Goal: Information Seeking & Learning: Learn about a topic

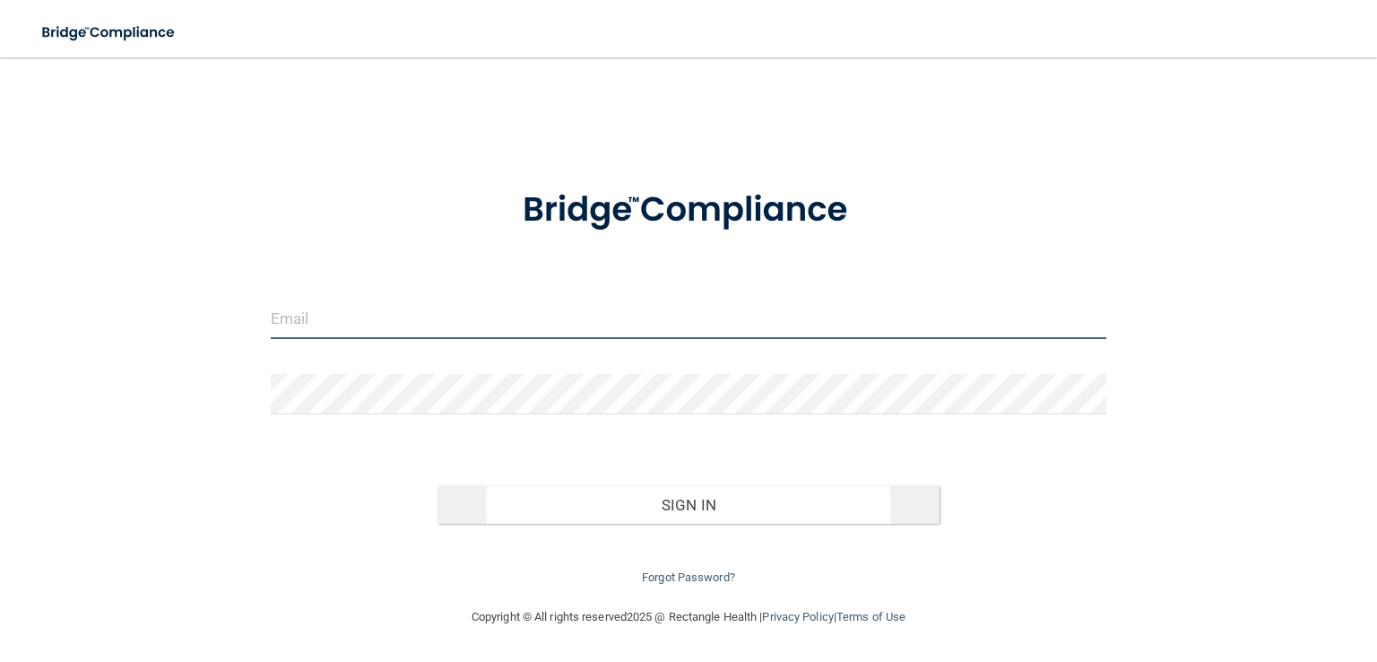
type input "[EMAIL_ADDRESS][DOMAIN_NAME]"
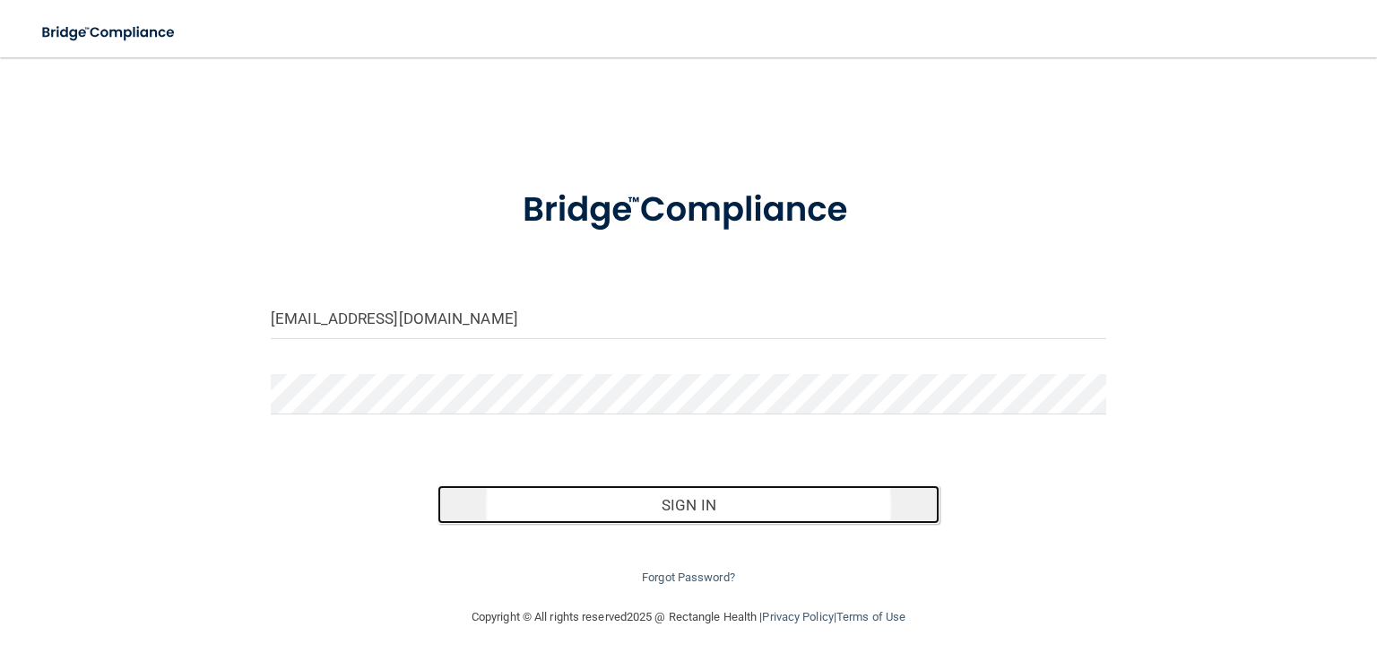
click at [618, 510] on button "Sign In" at bounding box center [688, 504] width 501 height 39
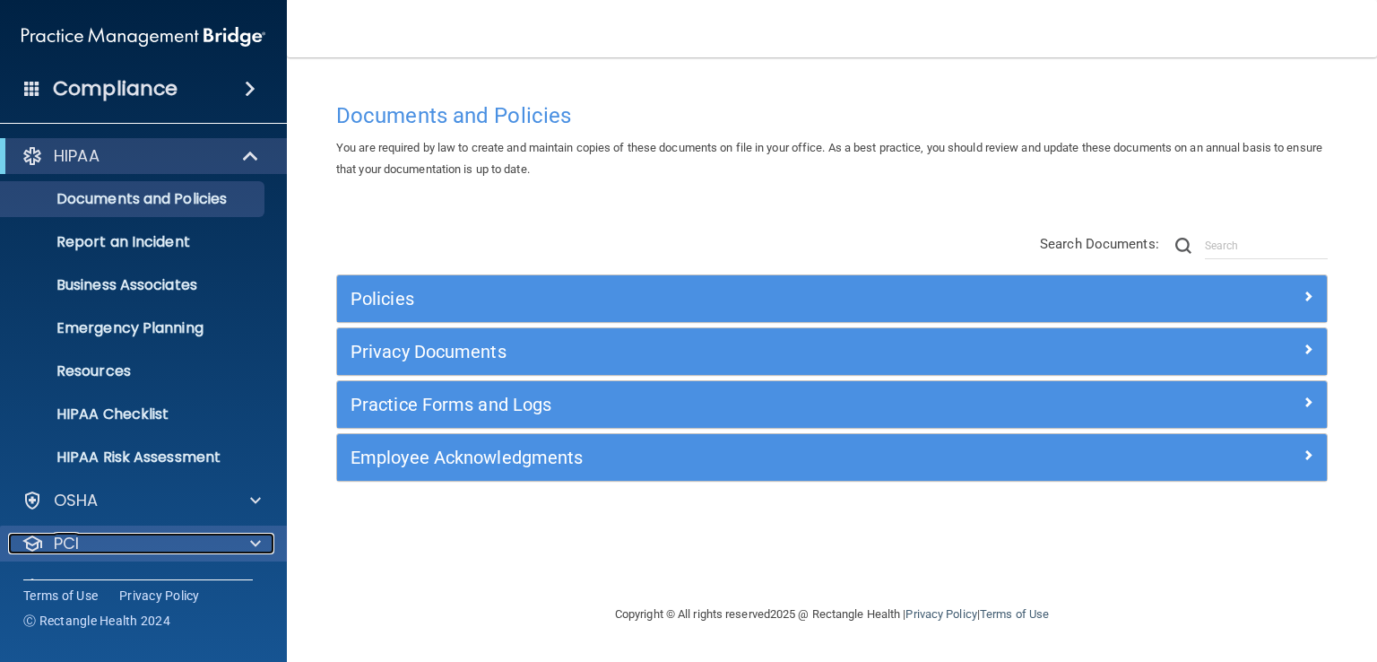
click at [258, 543] on span at bounding box center [255, 544] width 11 height 22
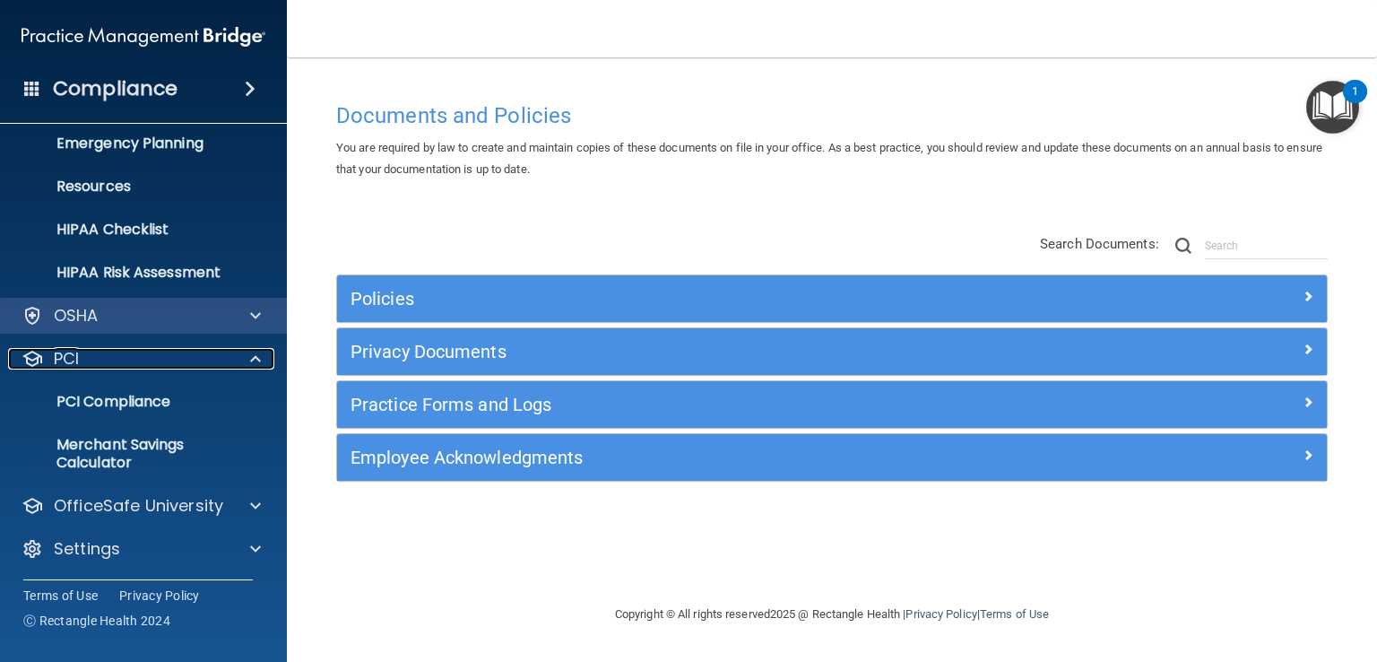
scroll to position [187, 0]
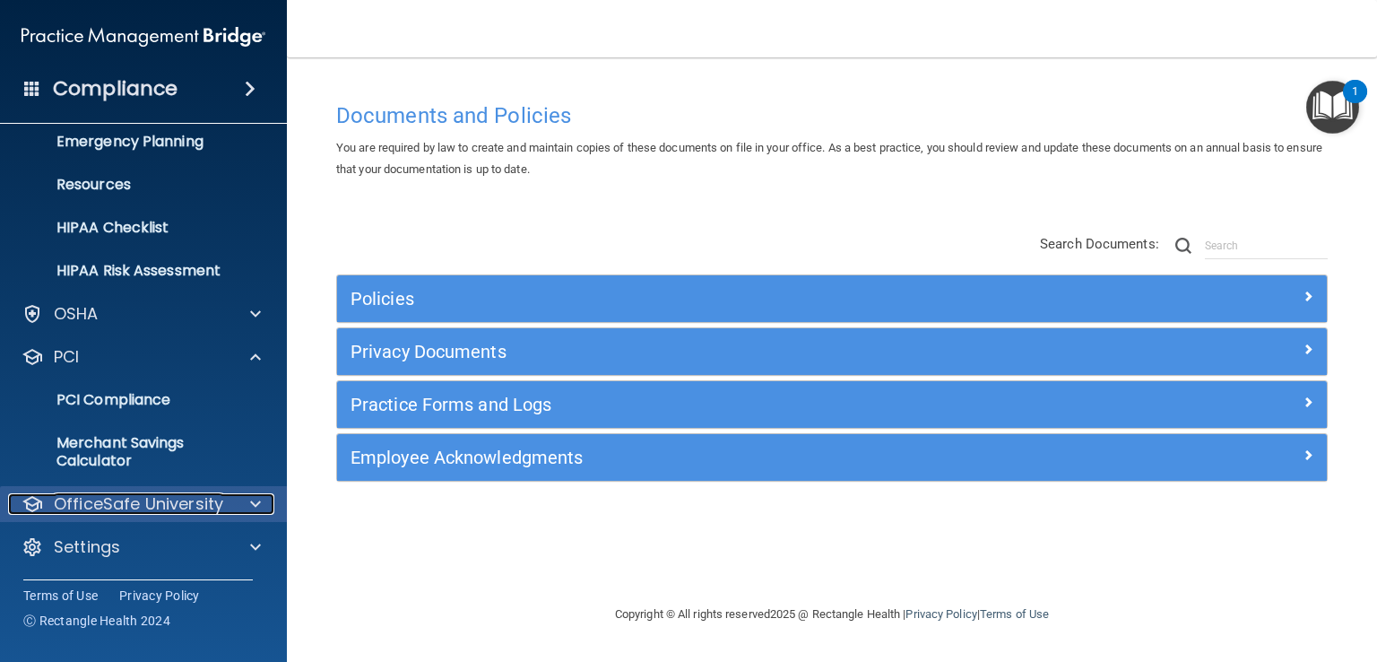
click at [257, 500] on span at bounding box center [255, 504] width 11 height 22
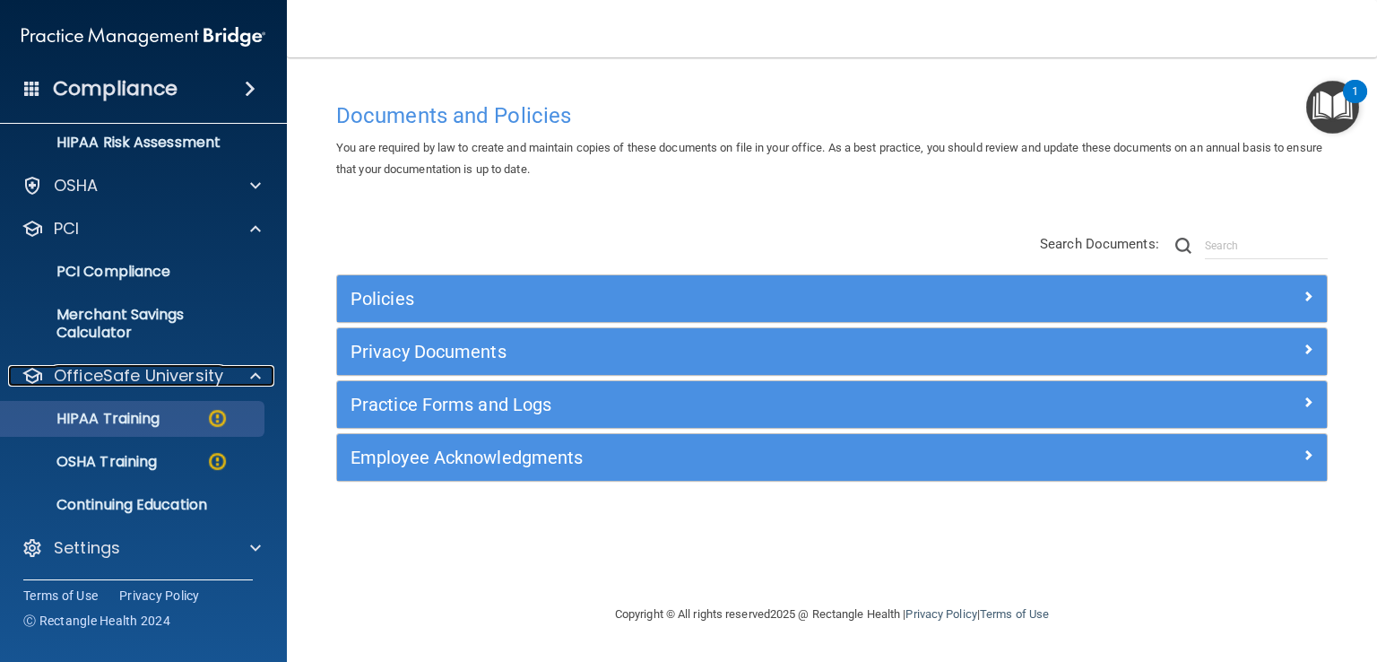
scroll to position [316, 0]
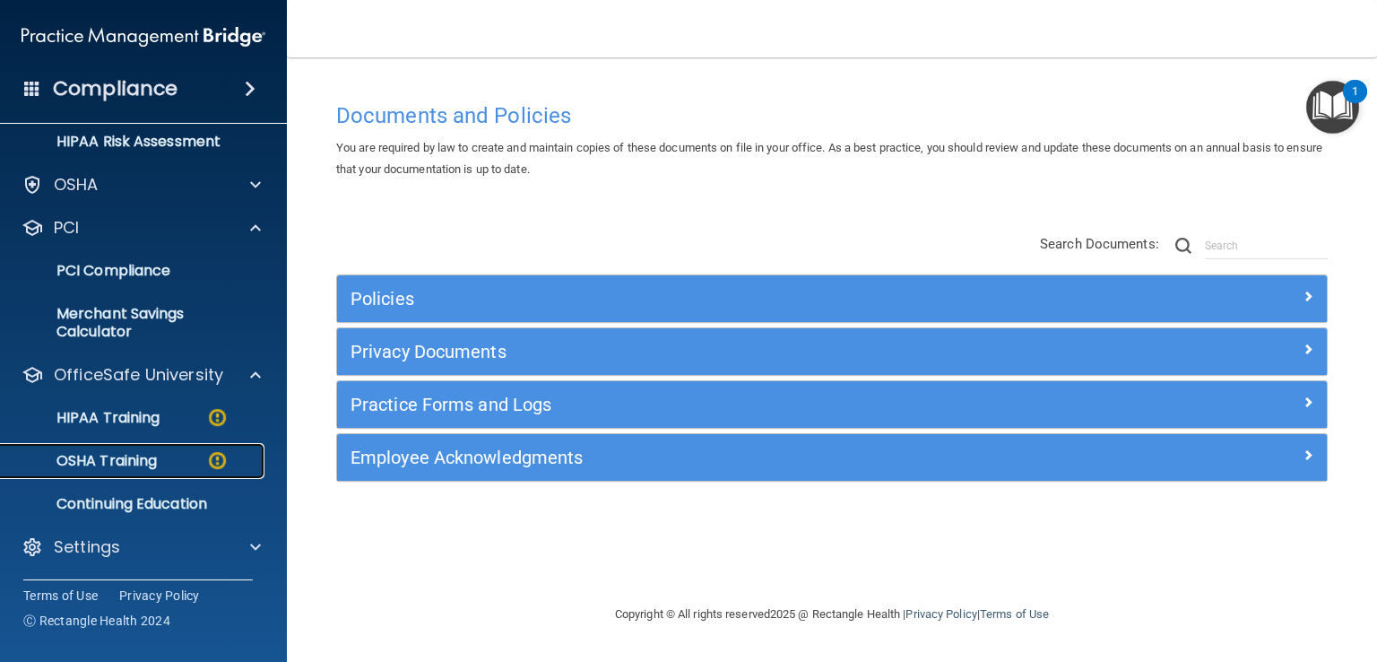
click at [159, 463] on div "OSHA Training" at bounding box center [134, 461] width 245 height 18
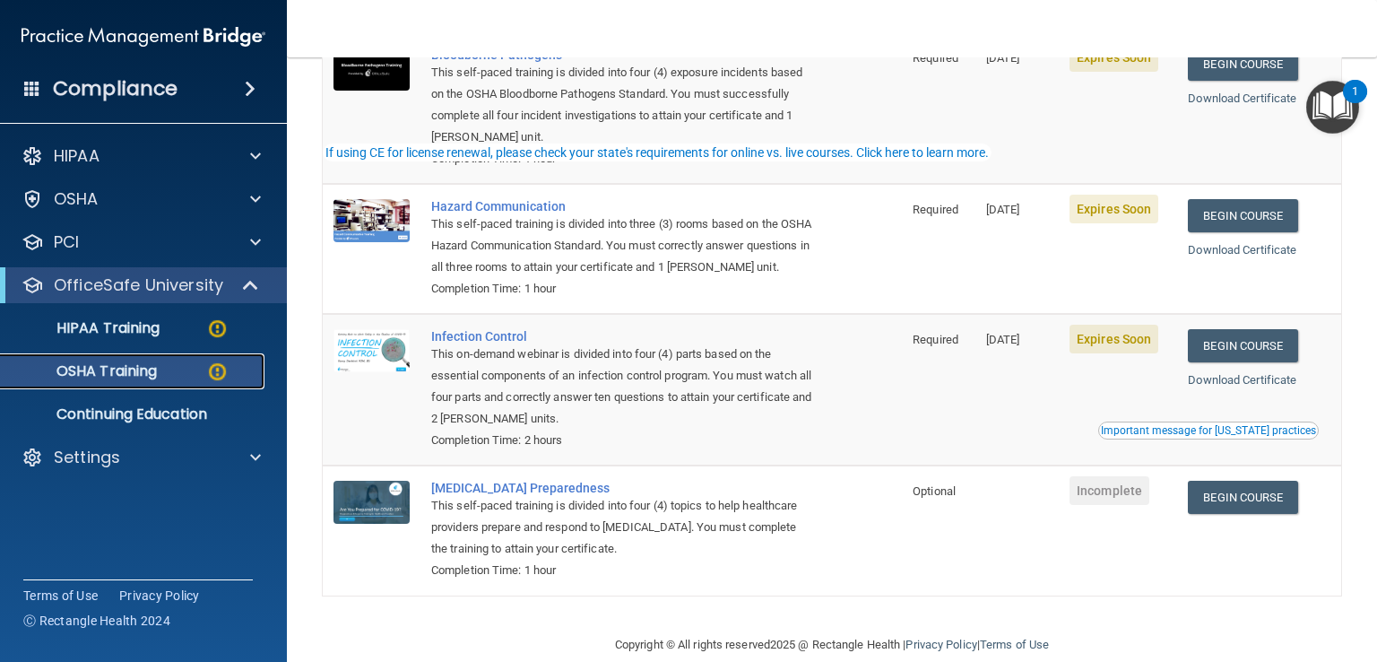
scroll to position [269, 0]
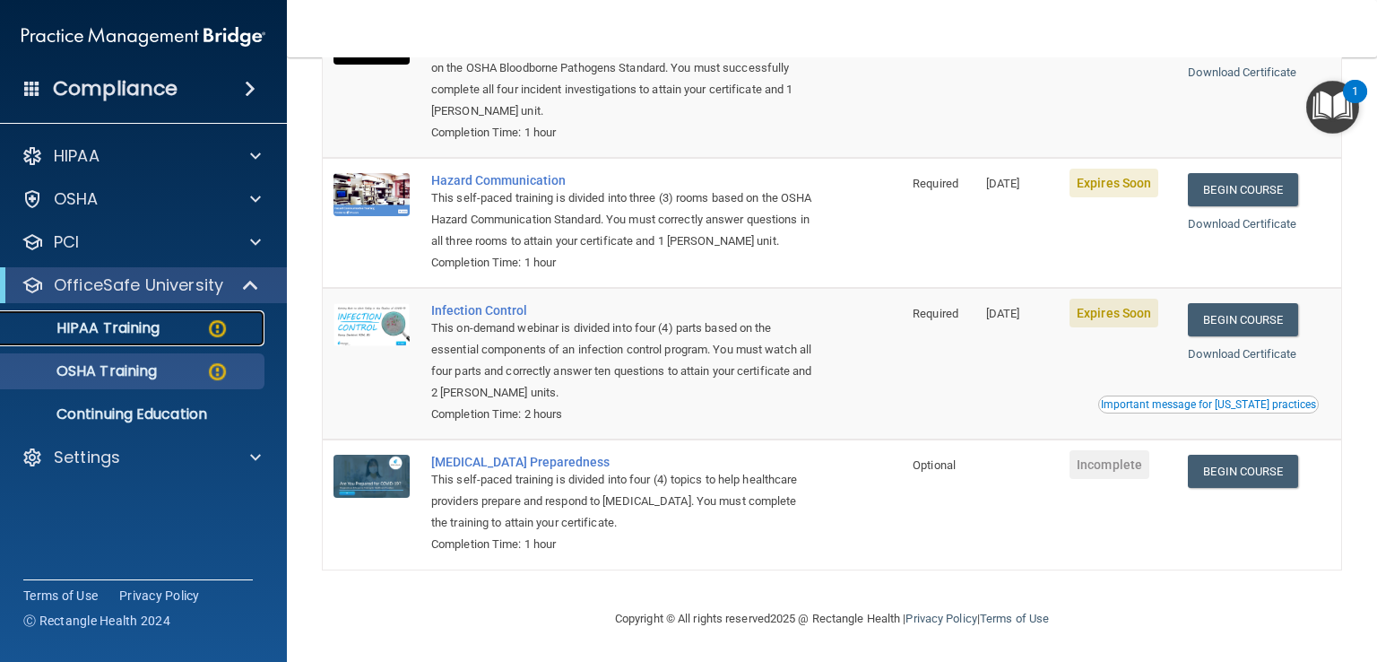
click at [165, 328] on div "HIPAA Training" at bounding box center [134, 328] width 245 height 18
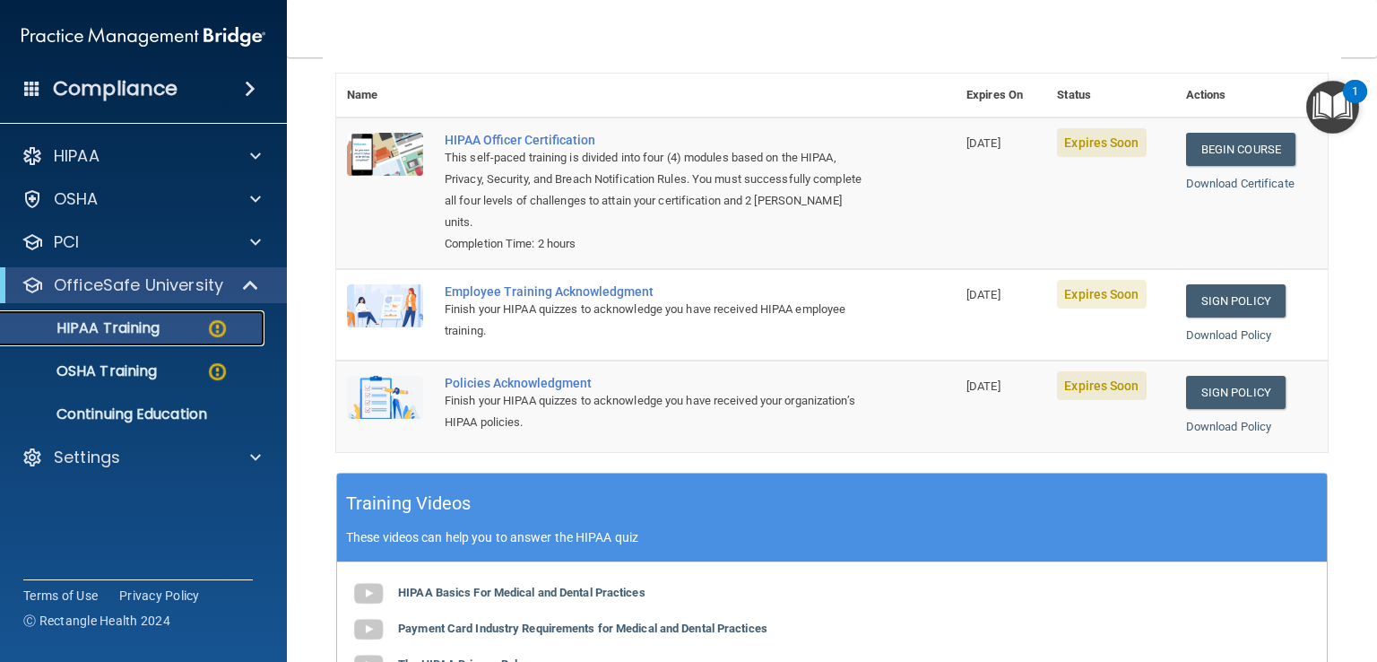
scroll to position [384, 0]
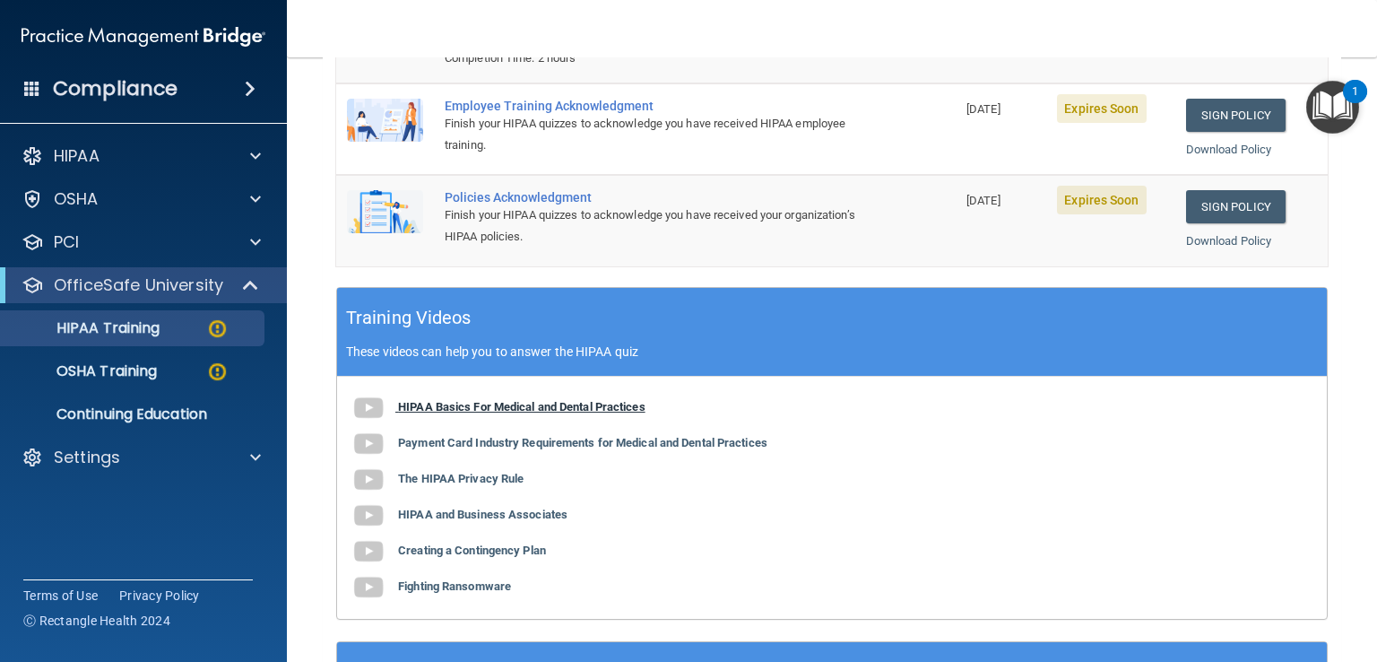
click at [372, 405] on img at bounding box center [369, 408] width 36 height 36
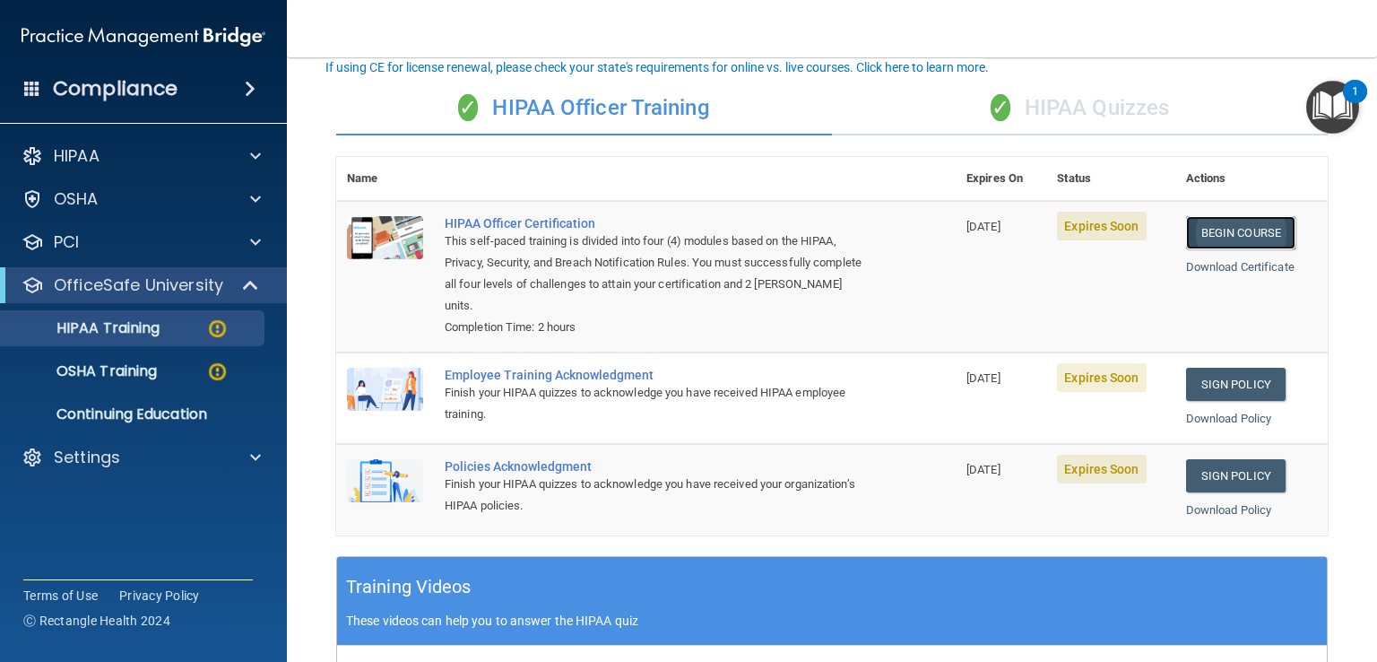
click at [1216, 226] on link "Begin Course" at bounding box center [1240, 232] width 109 height 33
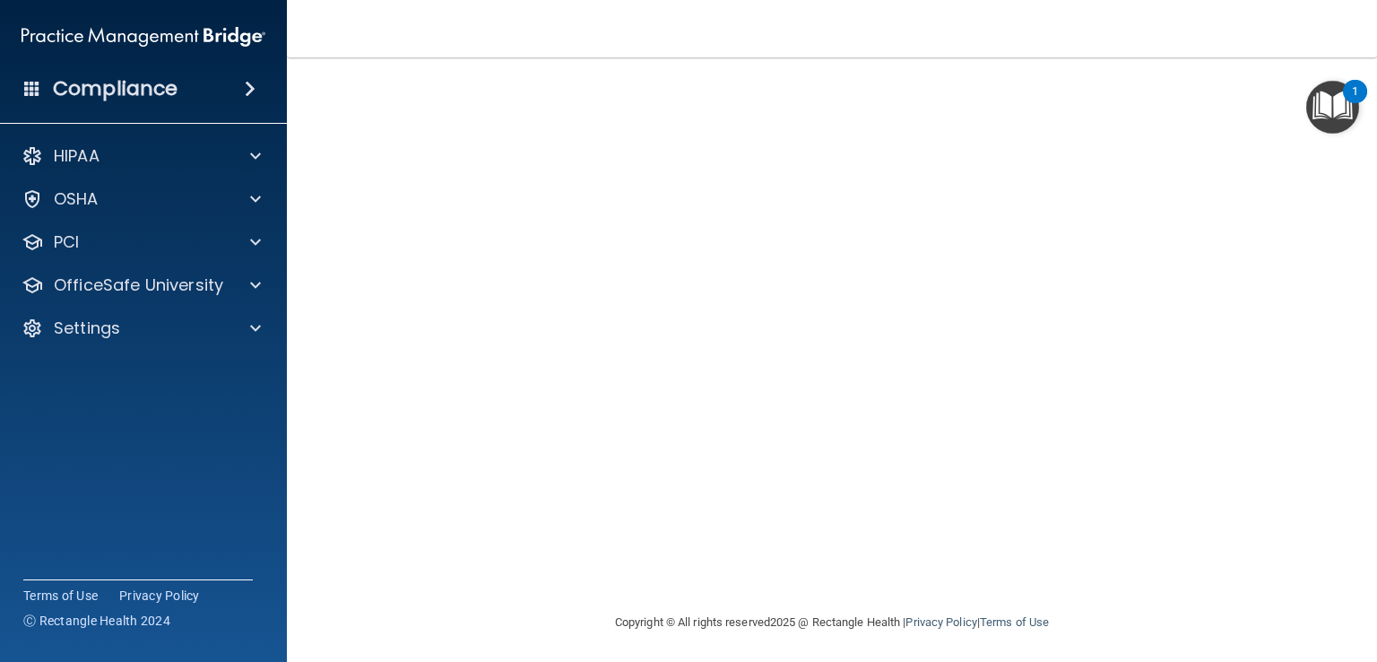
scroll to position [137, 0]
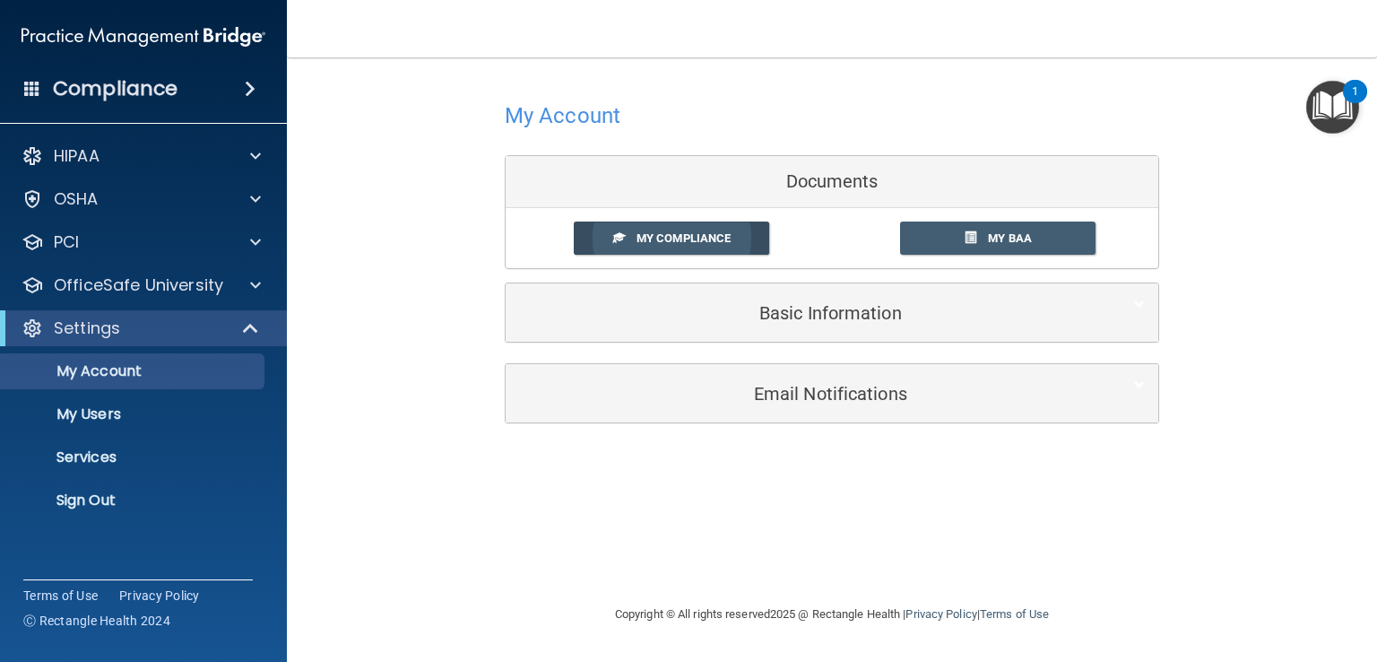
click at [709, 239] on span "My Compliance" at bounding box center [684, 237] width 94 height 13
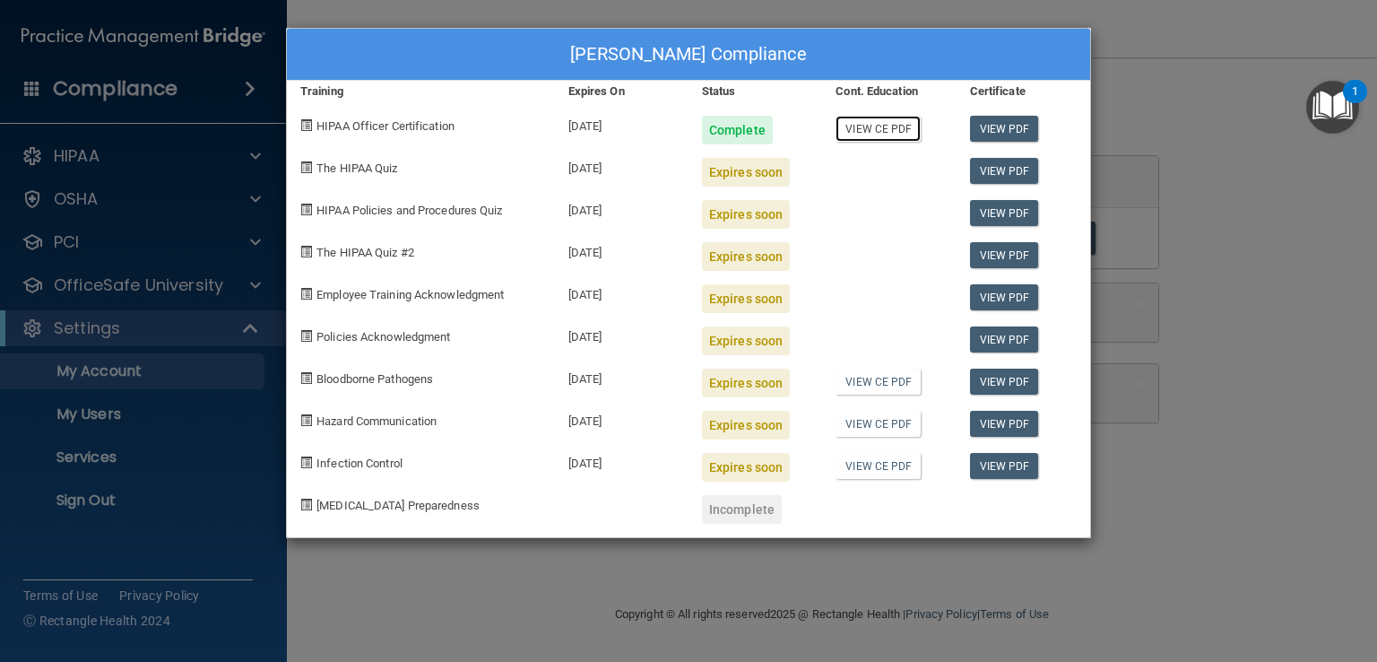
click at [895, 122] on link "View CE PDF" at bounding box center [878, 129] width 85 height 26
click at [1019, 127] on link "View PDF" at bounding box center [1004, 129] width 69 height 26
click at [255, 284] on div "Darla Rowcliffe's Compliance Training Expires On Status Cont. Education Certifi…" at bounding box center [688, 331] width 1377 height 662
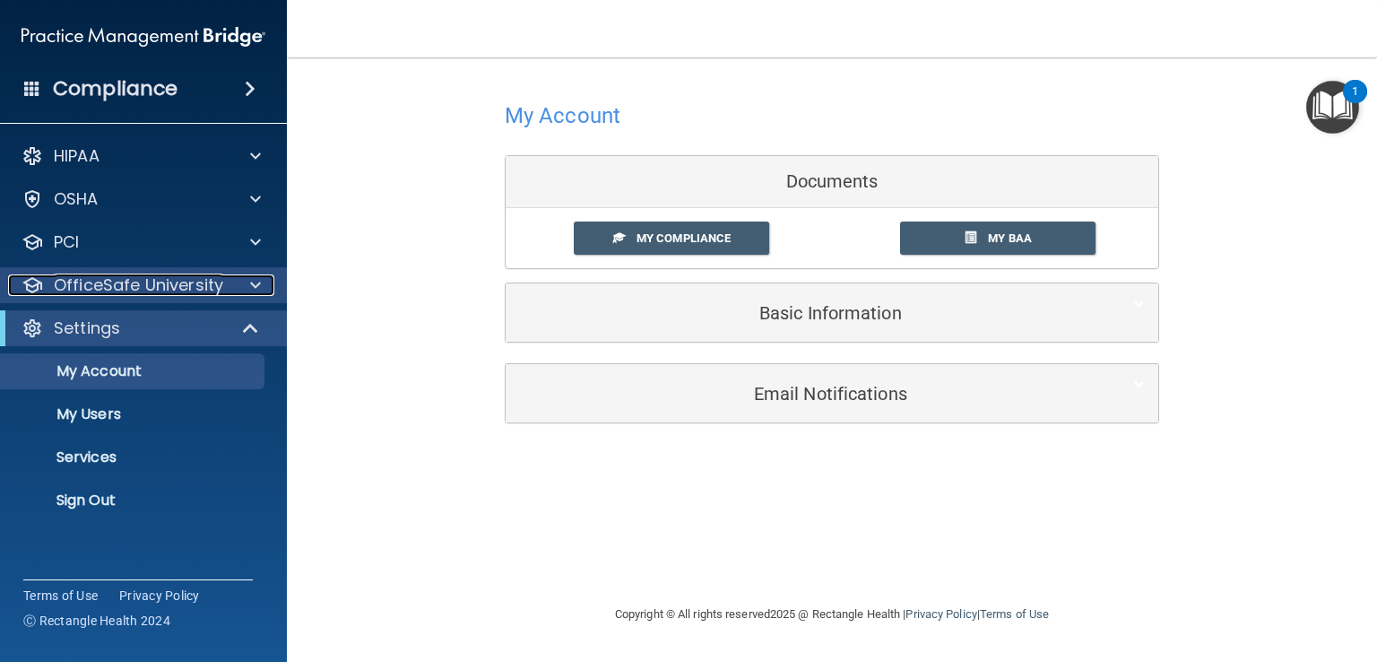
click at [178, 294] on p "OfficeSafe University" at bounding box center [138, 285] width 169 height 22
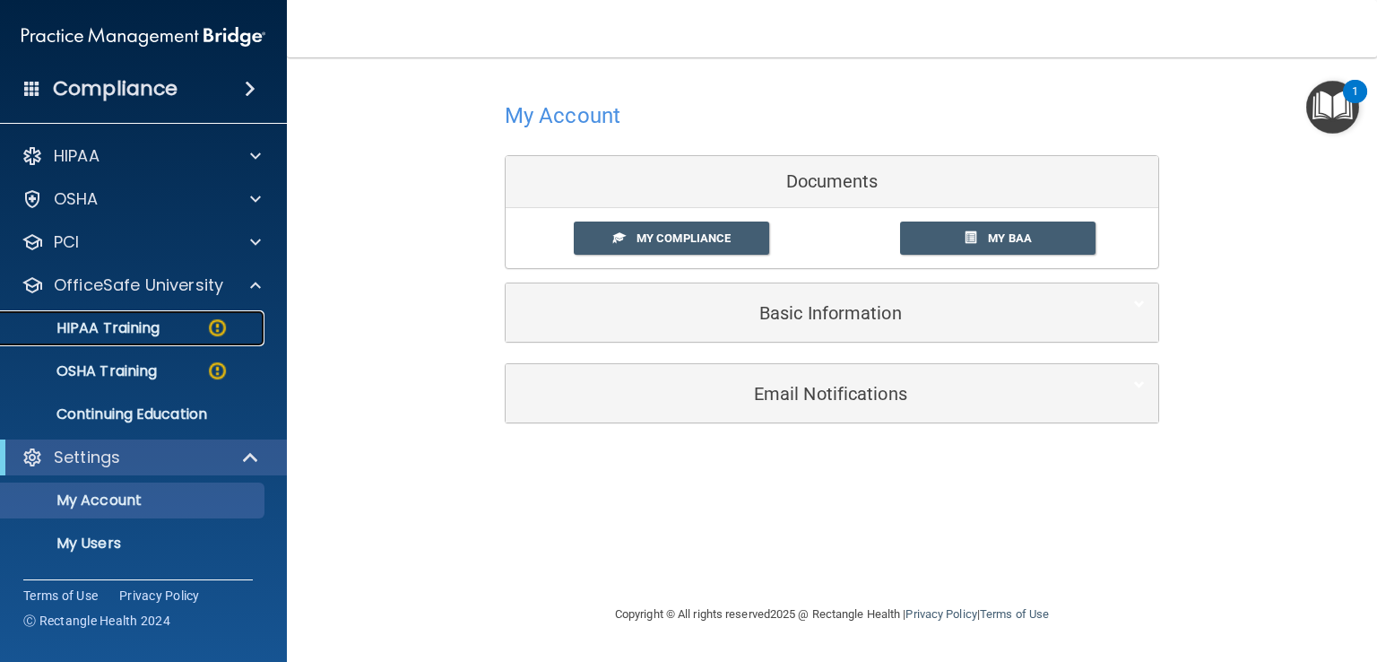
click at [157, 324] on p "HIPAA Training" at bounding box center [86, 328] width 148 height 18
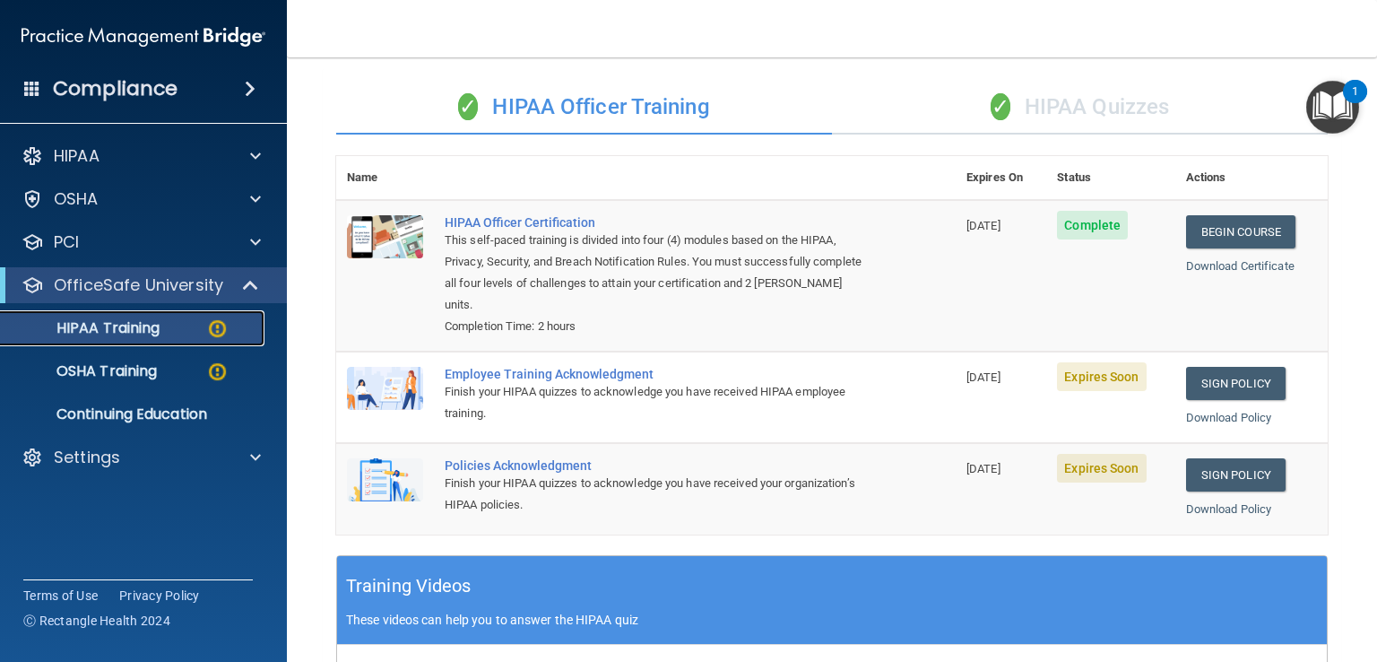
scroll to position [115, 0]
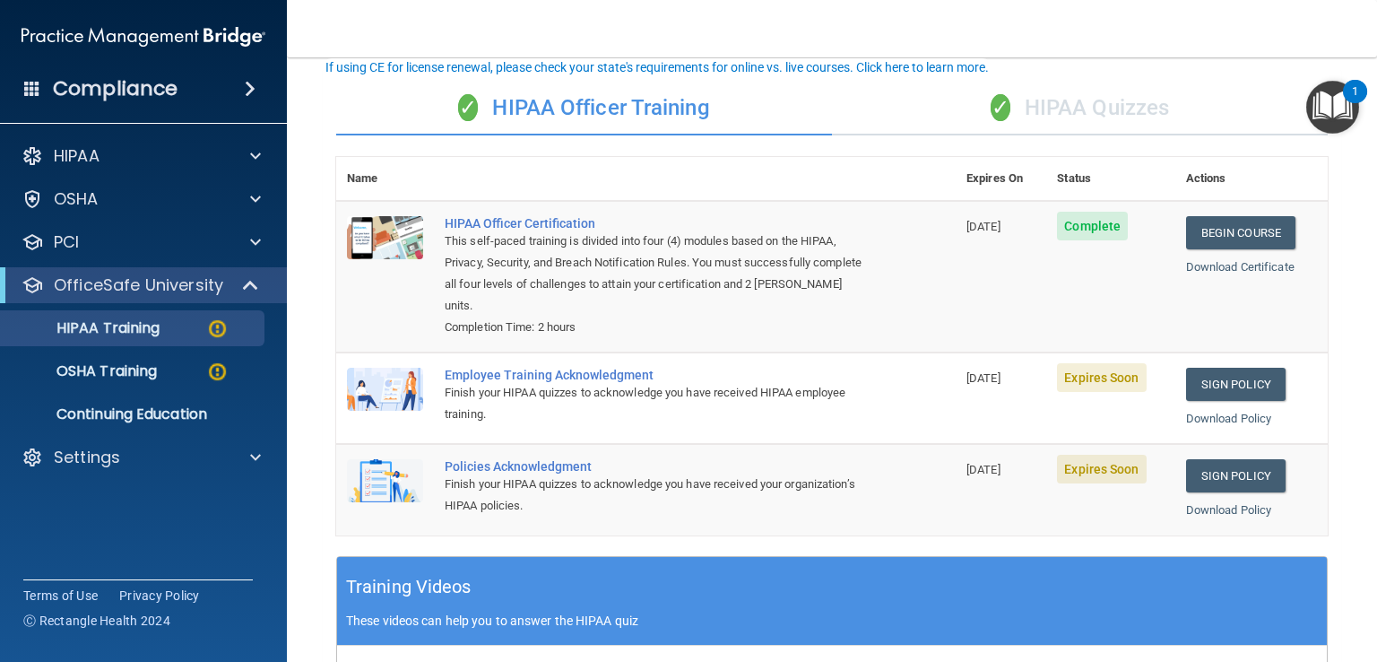
click at [1051, 103] on div "✓ HIPAA Quizzes" at bounding box center [1080, 109] width 496 height 54
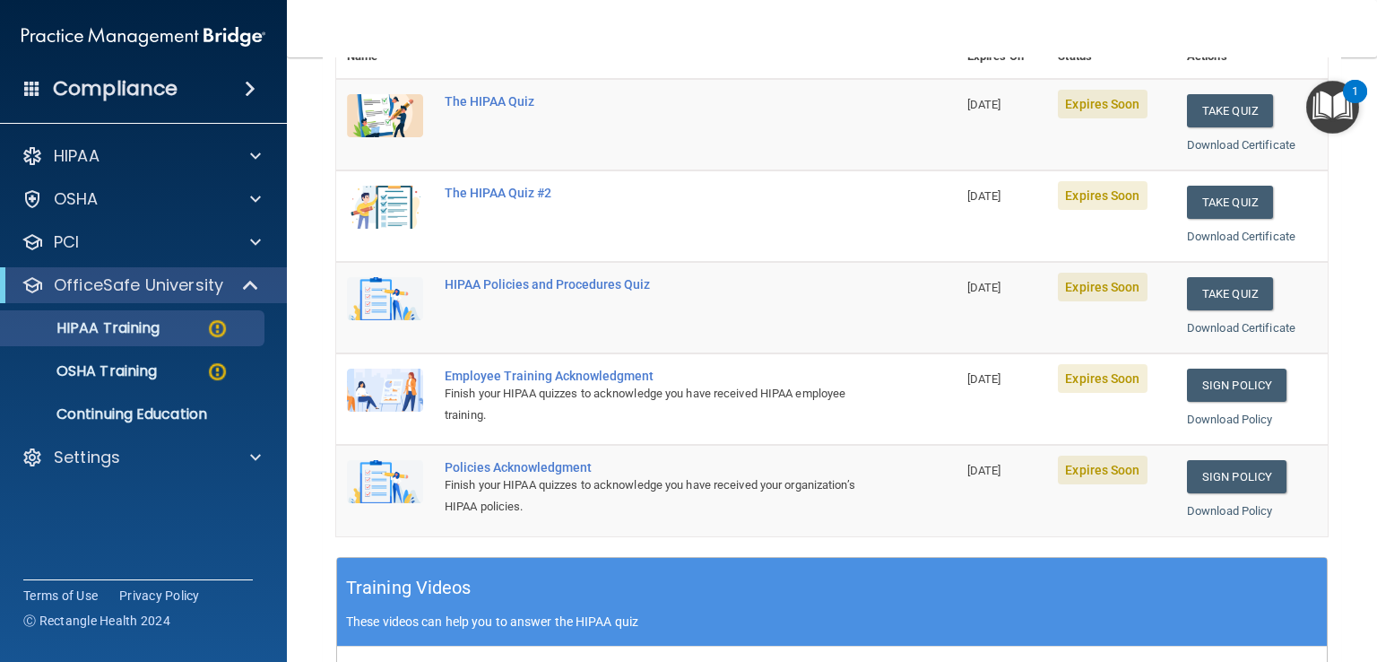
scroll to position [147, 0]
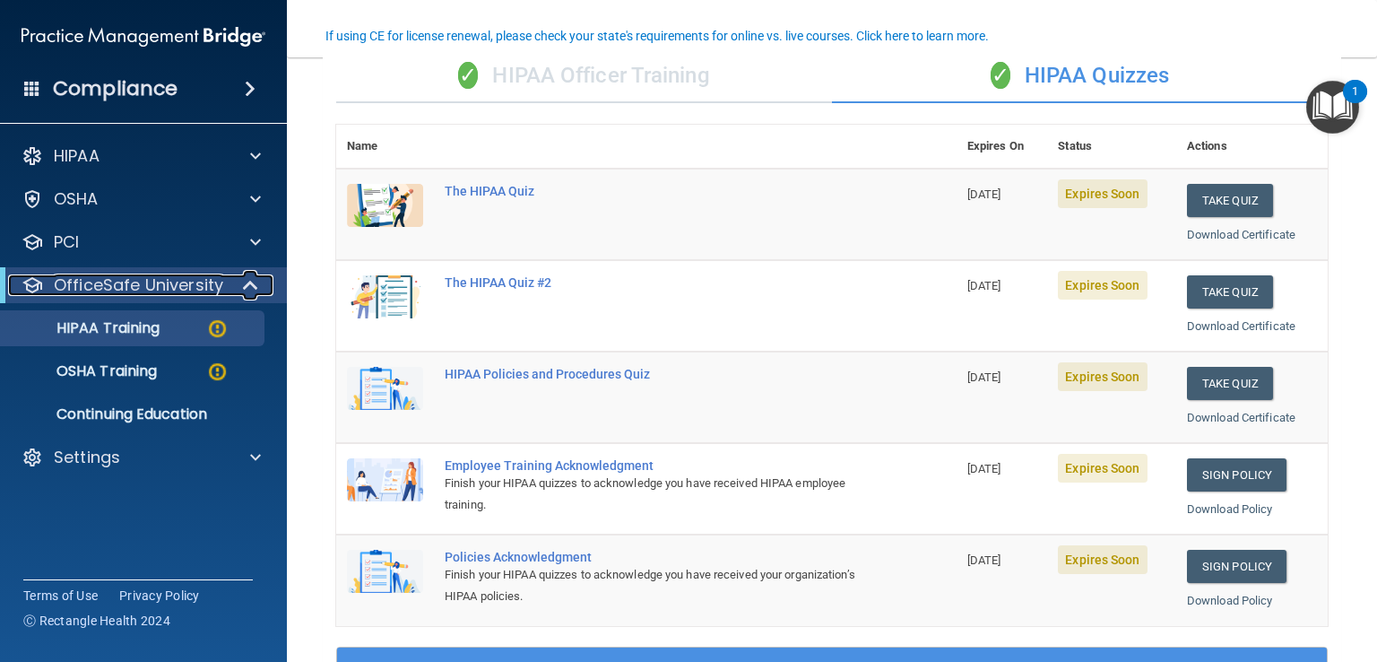
click at [245, 288] on span at bounding box center [252, 285] width 15 height 22
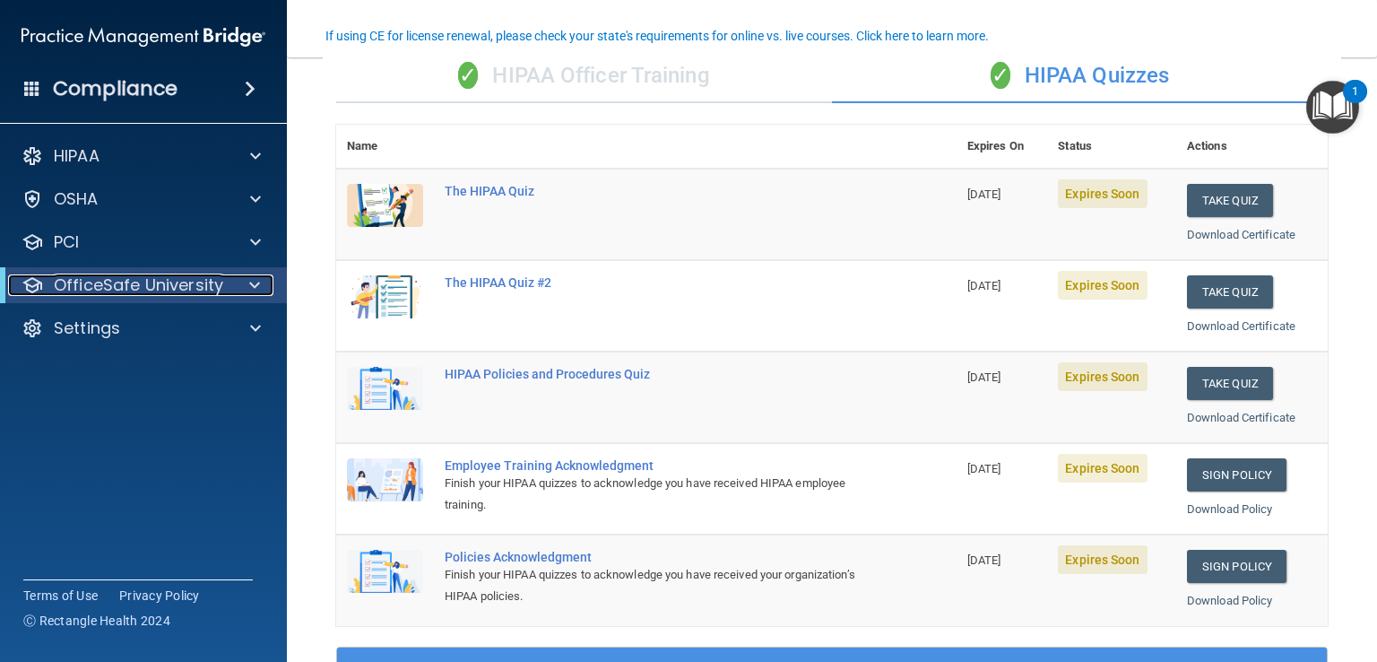
click at [245, 288] on div at bounding box center [252, 285] width 44 height 22
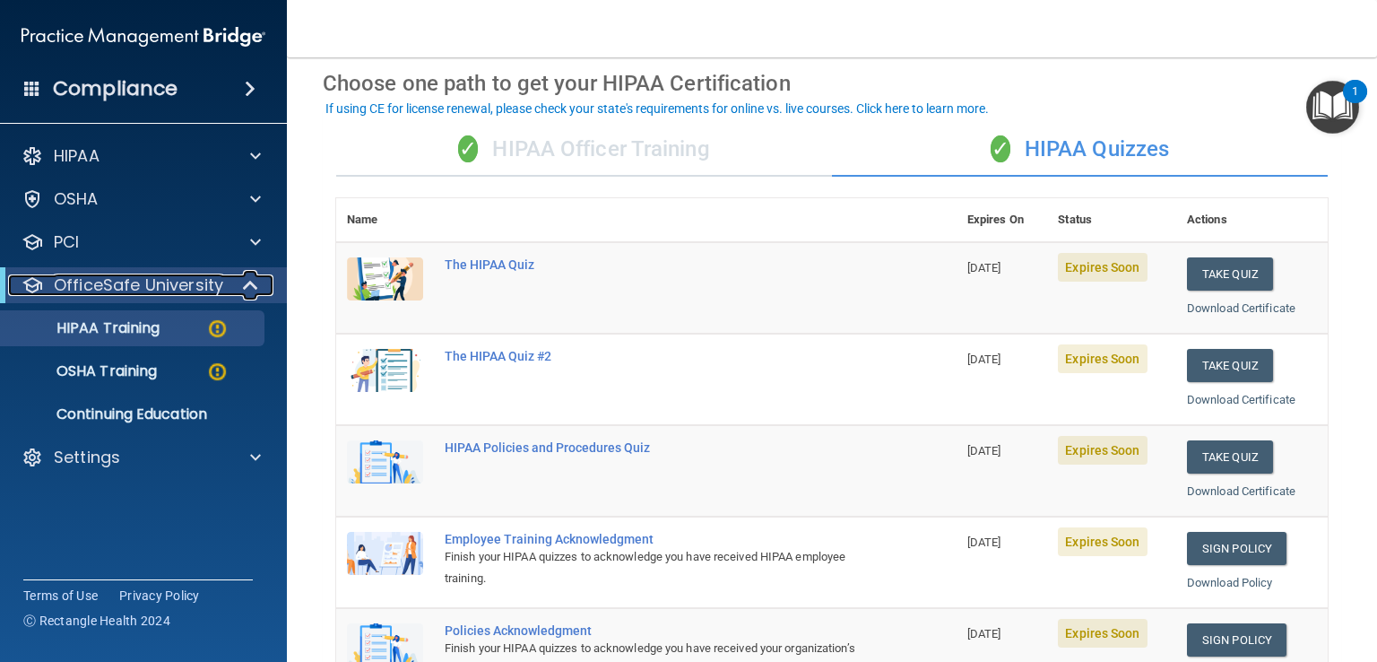
scroll to position [0, 0]
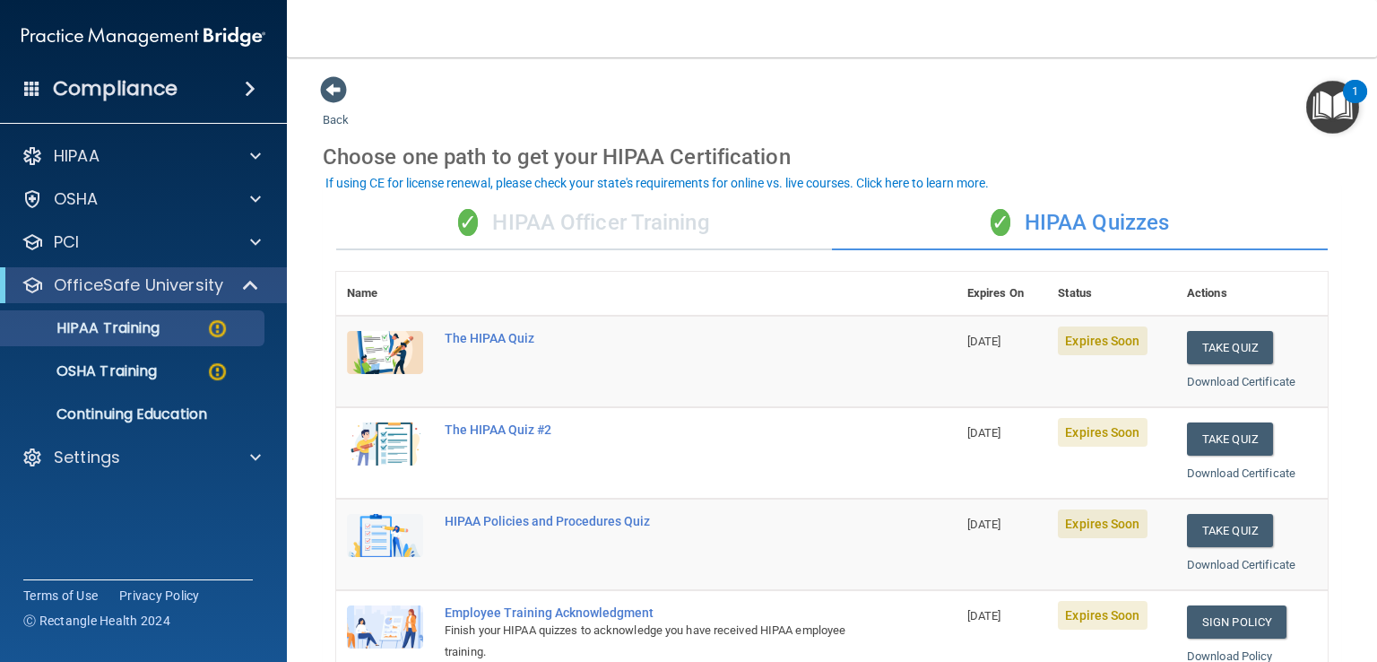
click at [595, 222] on div "✓ HIPAA Officer Training" at bounding box center [584, 223] width 496 height 54
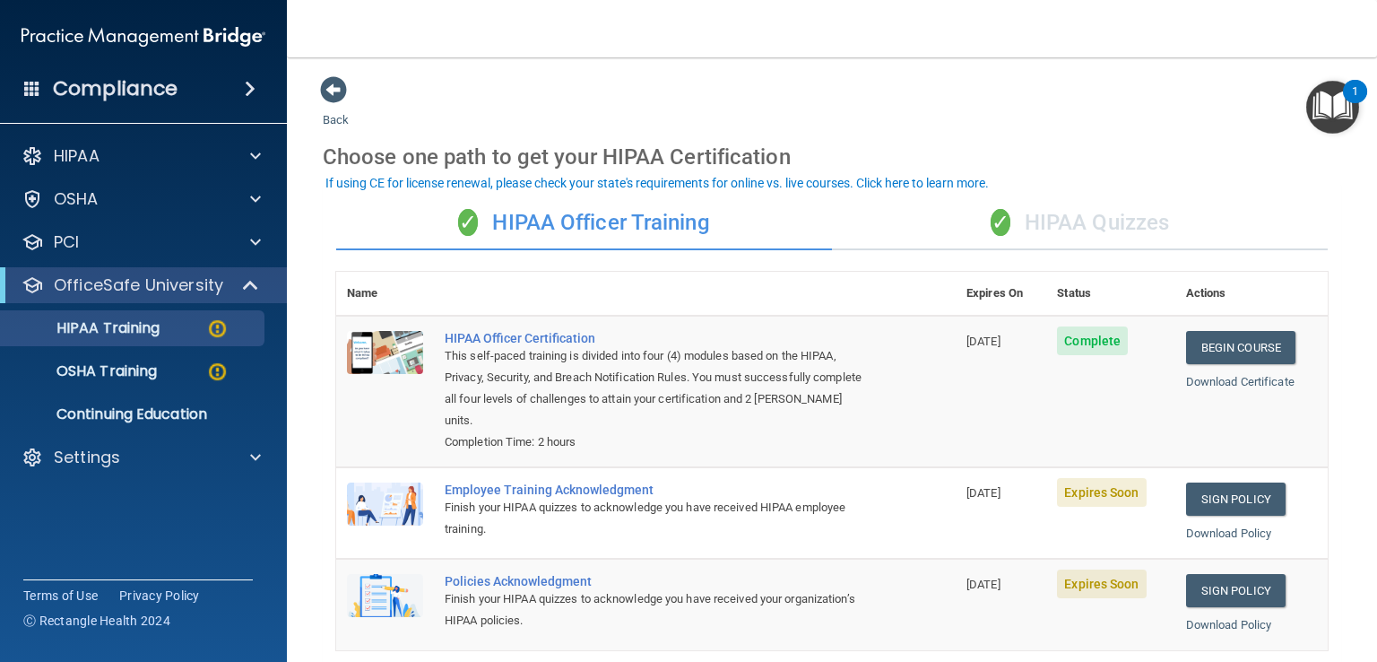
click at [1058, 227] on div "✓ HIPAA Quizzes" at bounding box center [1080, 223] width 496 height 54
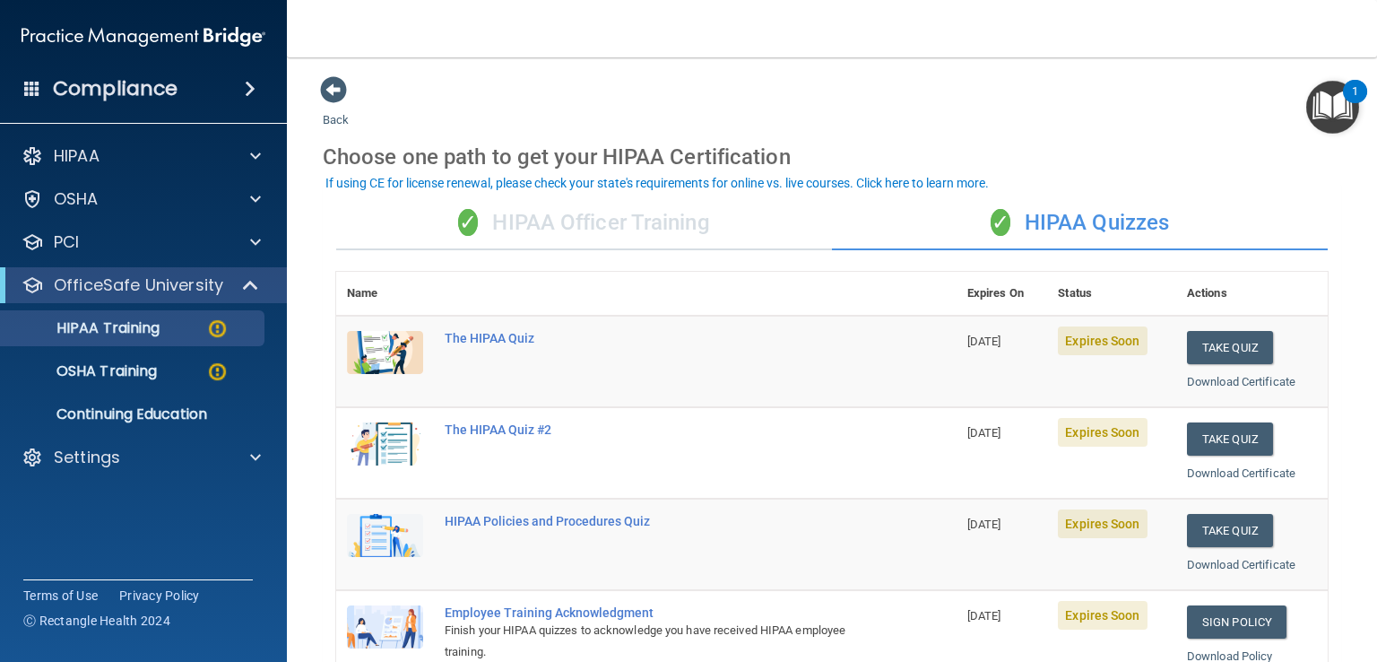
click at [570, 223] on div "✓ HIPAA Officer Training" at bounding box center [584, 223] width 496 height 54
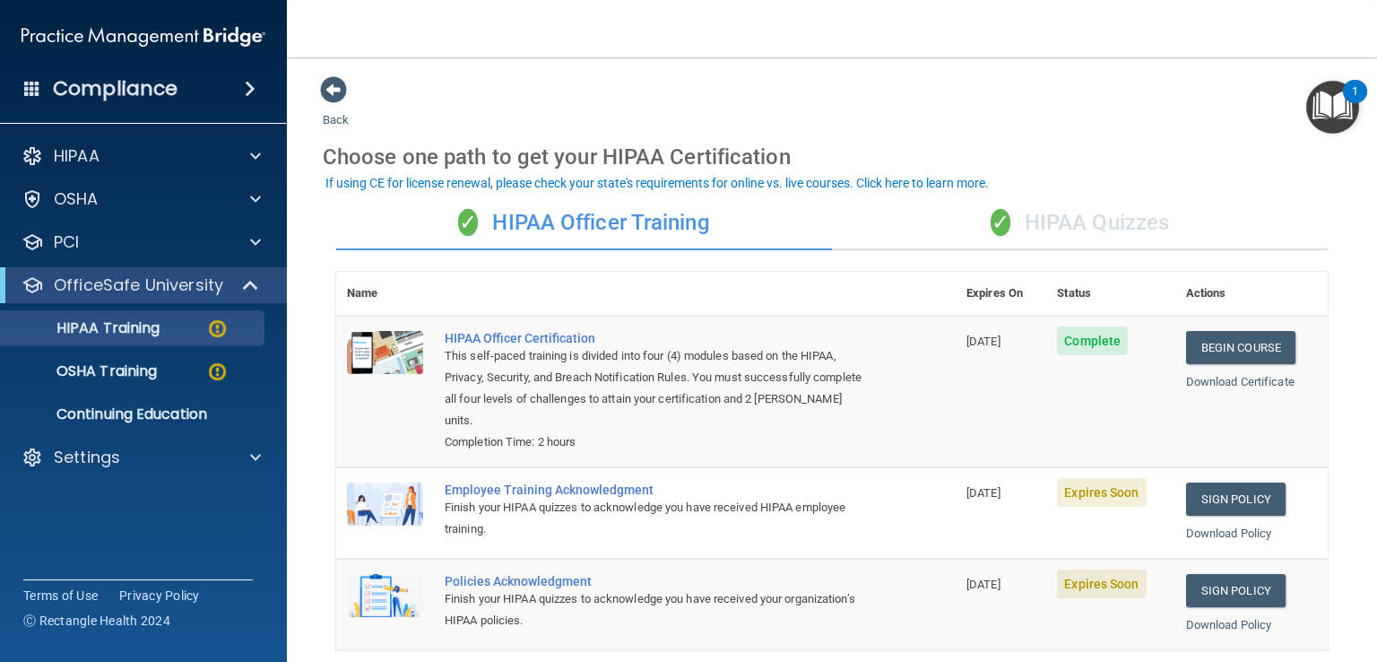
click at [1057, 222] on div "✓ HIPAA Quizzes" at bounding box center [1080, 223] width 496 height 54
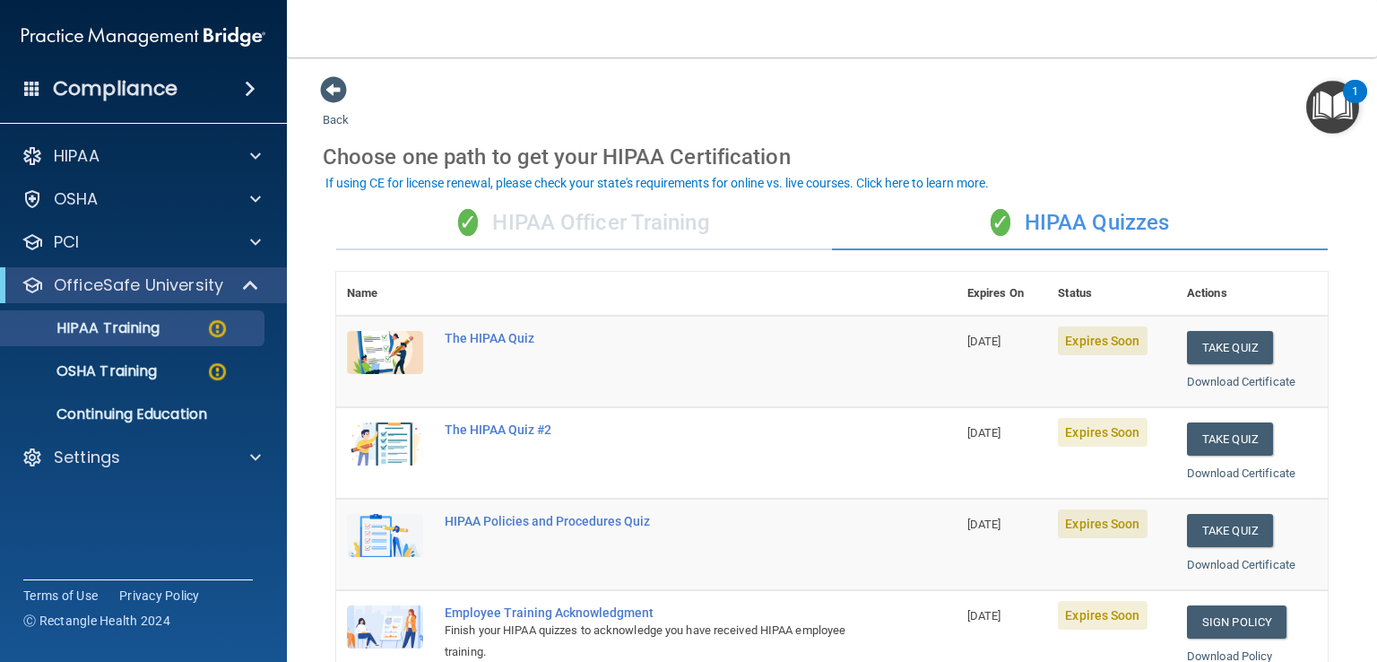
click at [1067, 220] on div "✓ HIPAA Quizzes" at bounding box center [1080, 223] width 496 height 54
click at [603, 232] on div "✓ HIPAA Officer Training" at bounding box center [584, 223] width 496 height 54
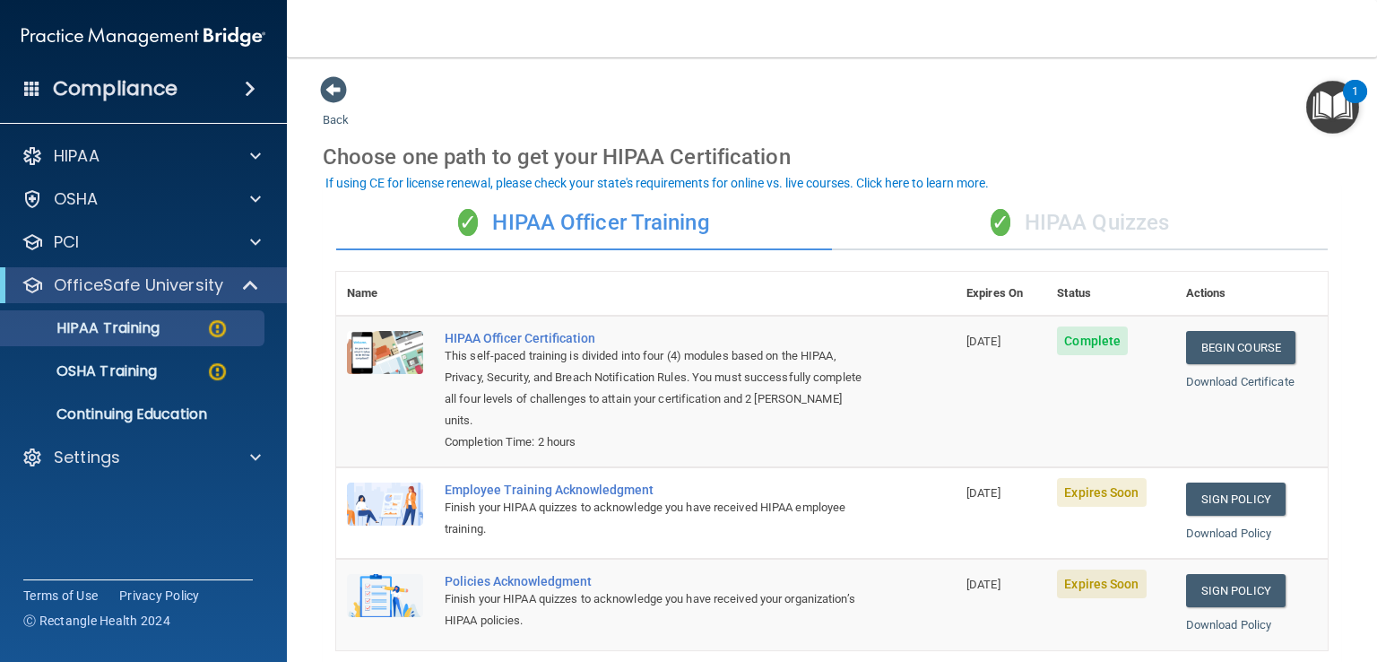
click at [1086, 232] on div "✓ HIPAA Quizzes" at bounding box center [1080, 223] width 496 height 54
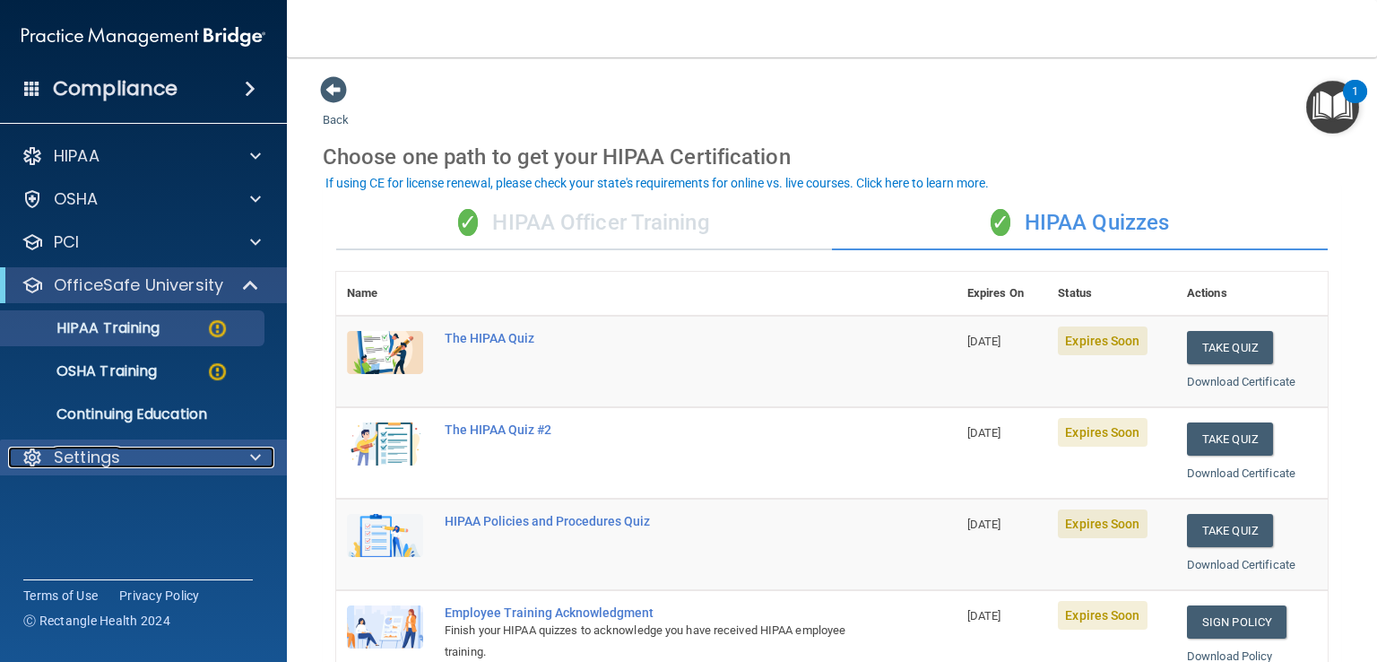
click at [248, 455] on div at bounding box center [252, 458] width 45 height 22
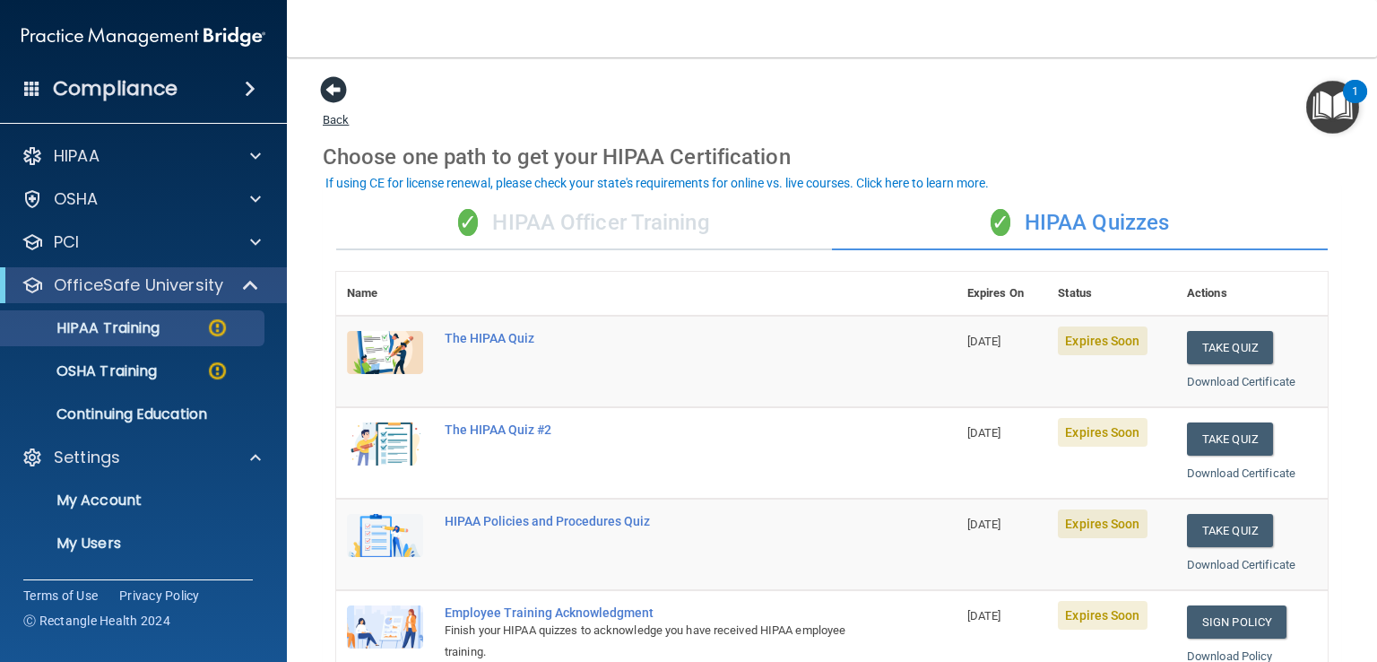
click at [330, 96] on span at bounding box center [333, 89] width 27 height 27
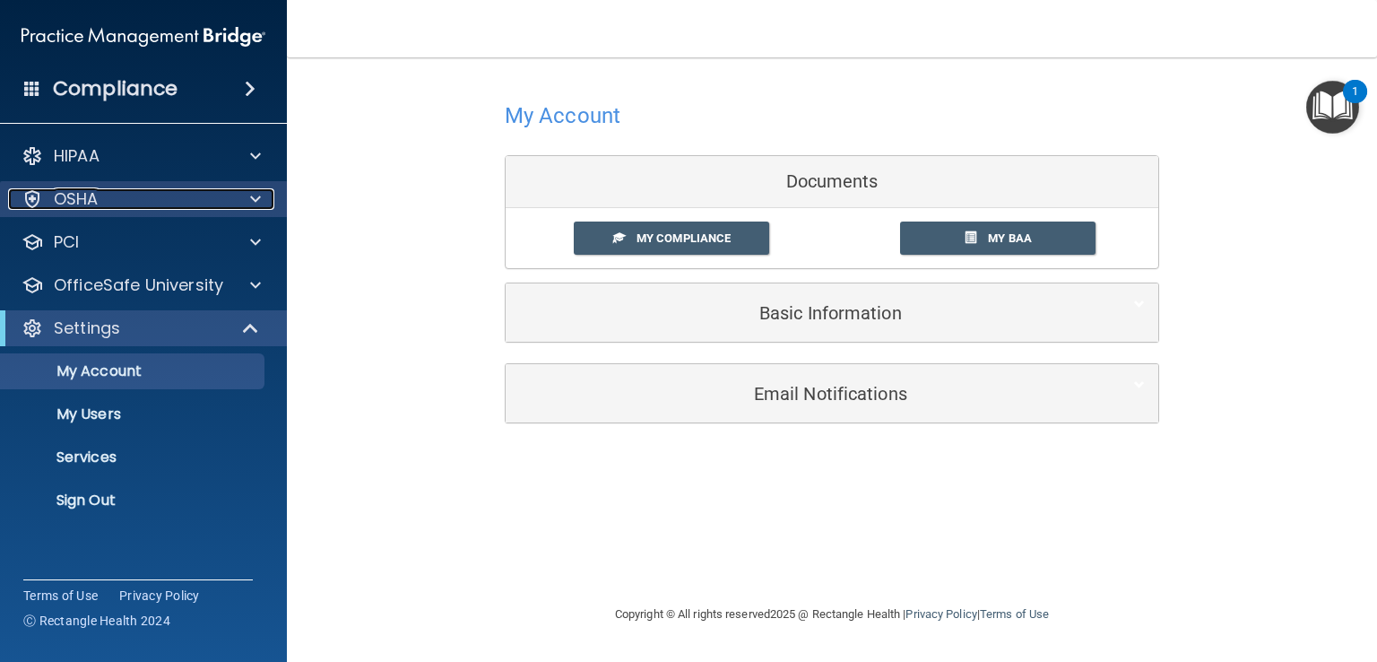
click at [258, 198] on span at bounding box center [255, 199] width 11 height 22
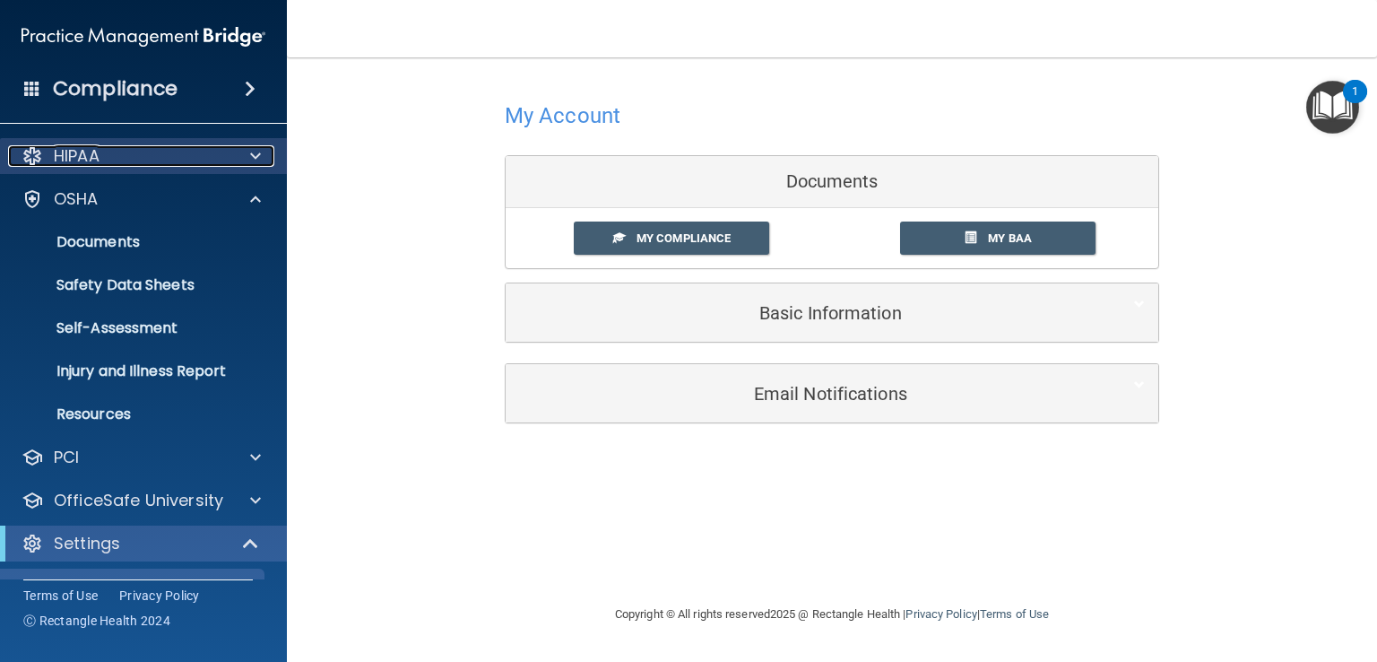
click at [258, 152] on span at bounding box center [255, 156] width 11 height 22
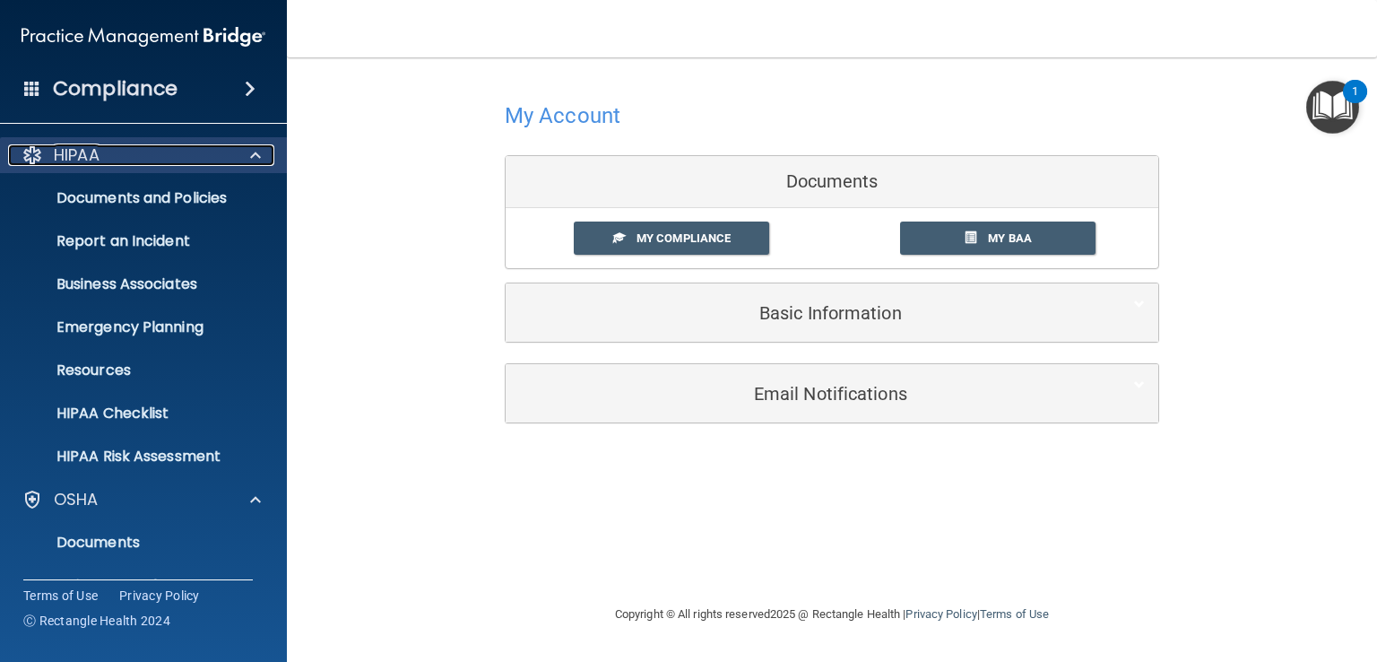
click at [65, 149] on p "HIPAA" at bounding box center [77, 155] width 46 height 22
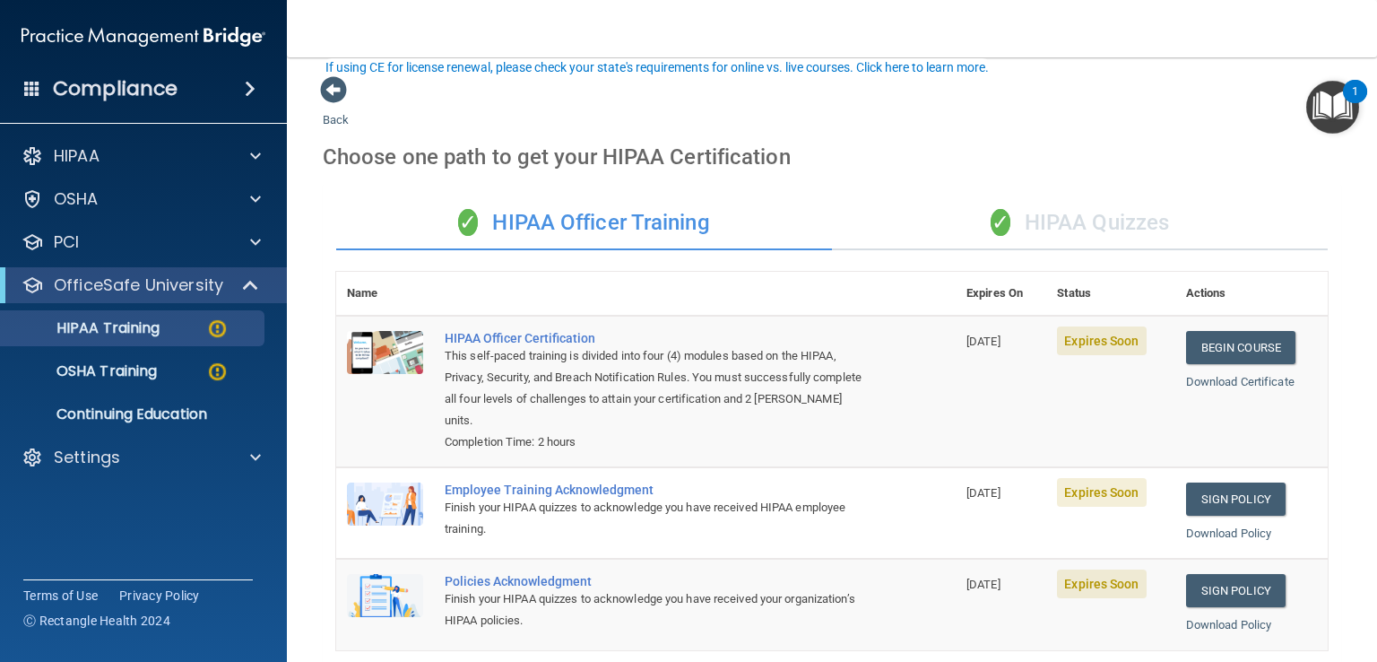
scroll to position [115, 0]
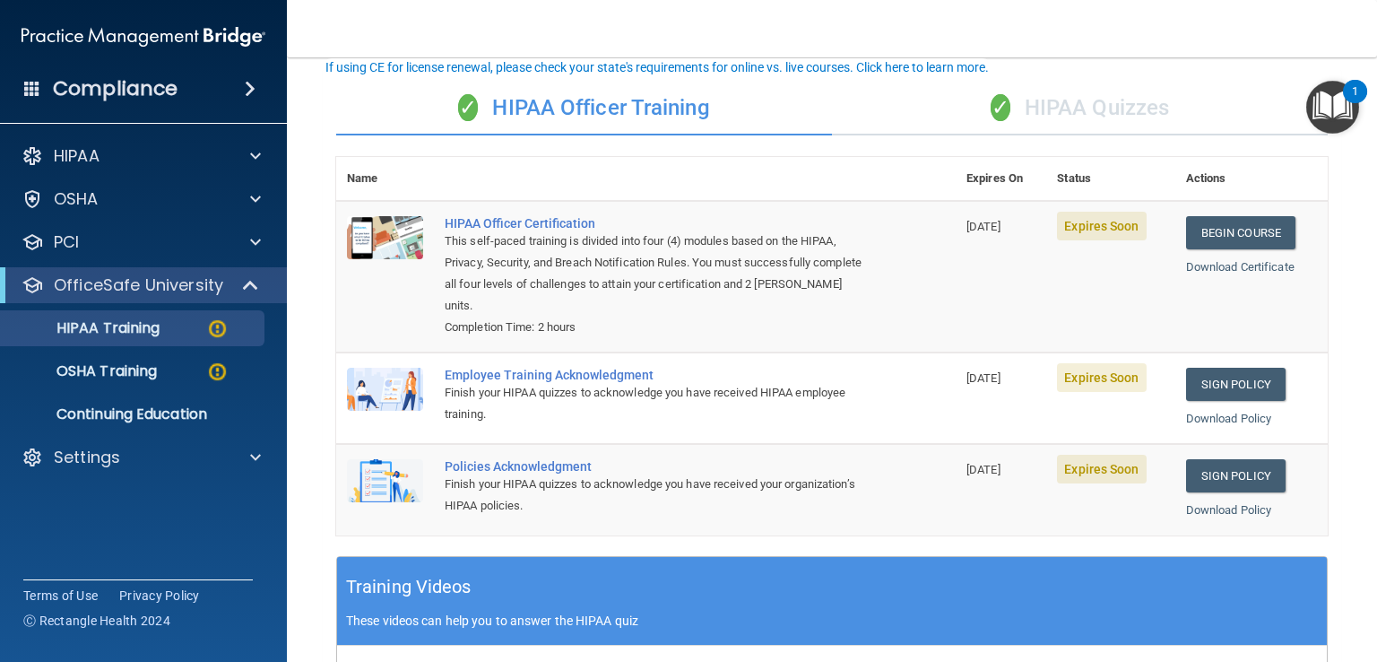
click at [667, 105] on div "✓ HIPAA Officer Training" at bounding box center [584, 109] width 496 height 54
click at [1112, 113] on div "✓ HIPAA Quizzes" at bounding box center [1080, 109] width 496 height 54
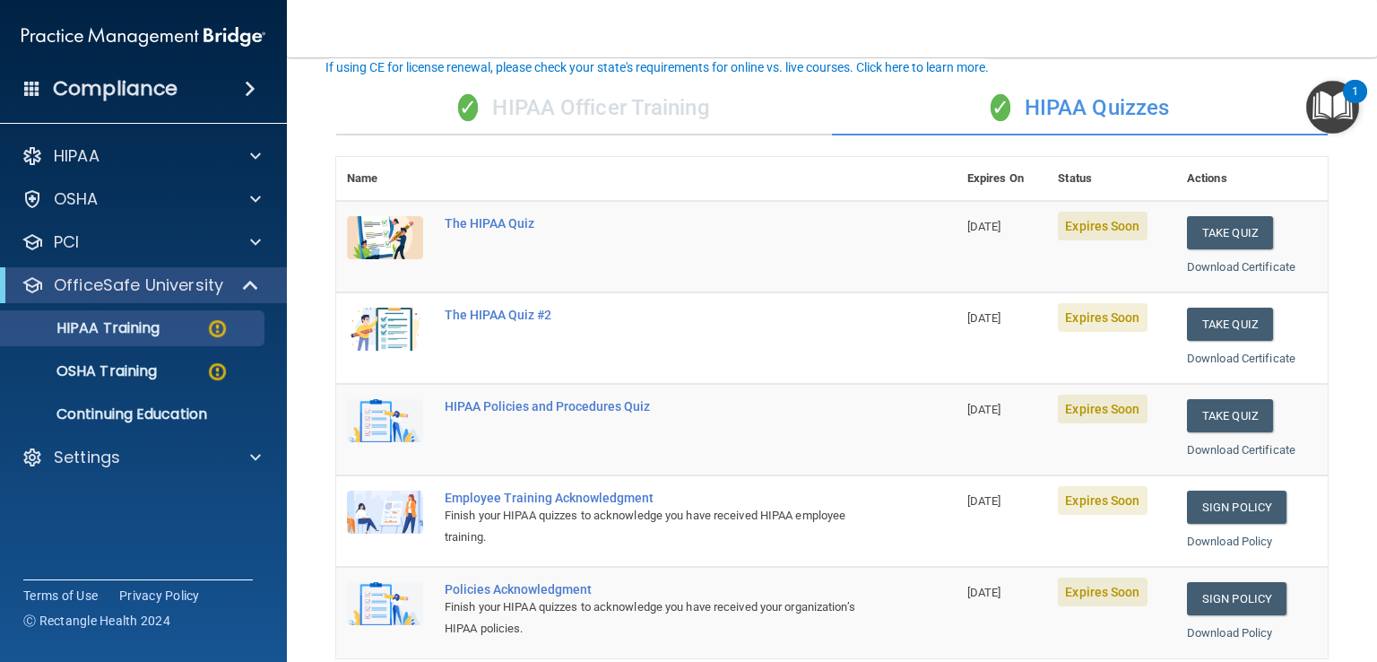
click at [556, 116] on div "✓ HIPAA Officer Training" at bounding box center [584, 109] width 496 height 54
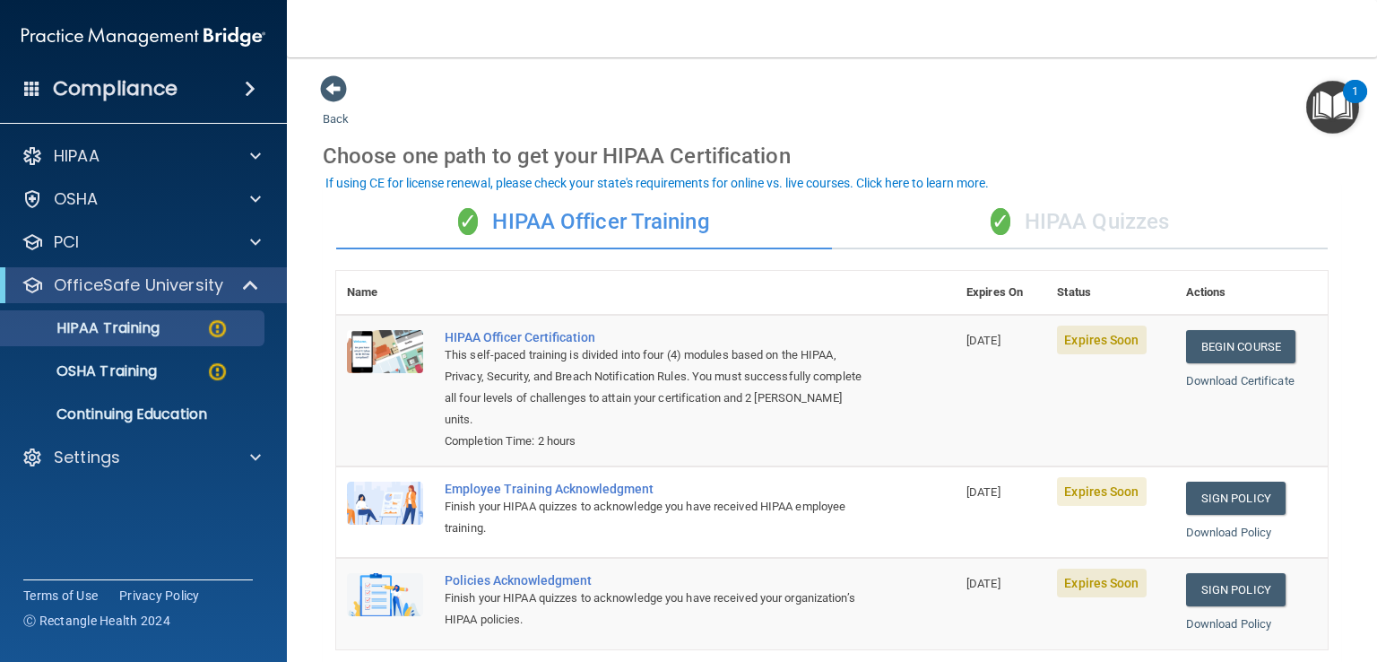
scroll to position [0, 0]
click at [538, 222] on div "✓ HIPAA Officer Training" at bounding box center [584, 223] width 496 height 54
click at [1224, 381] on link "Download Certificate" at bounding box center [1240, 381] width 109 height 13
click at [1080, 222] on div "✓ HIPAA Quizzes" at bounding box center [1080, 223] width 496 height 54
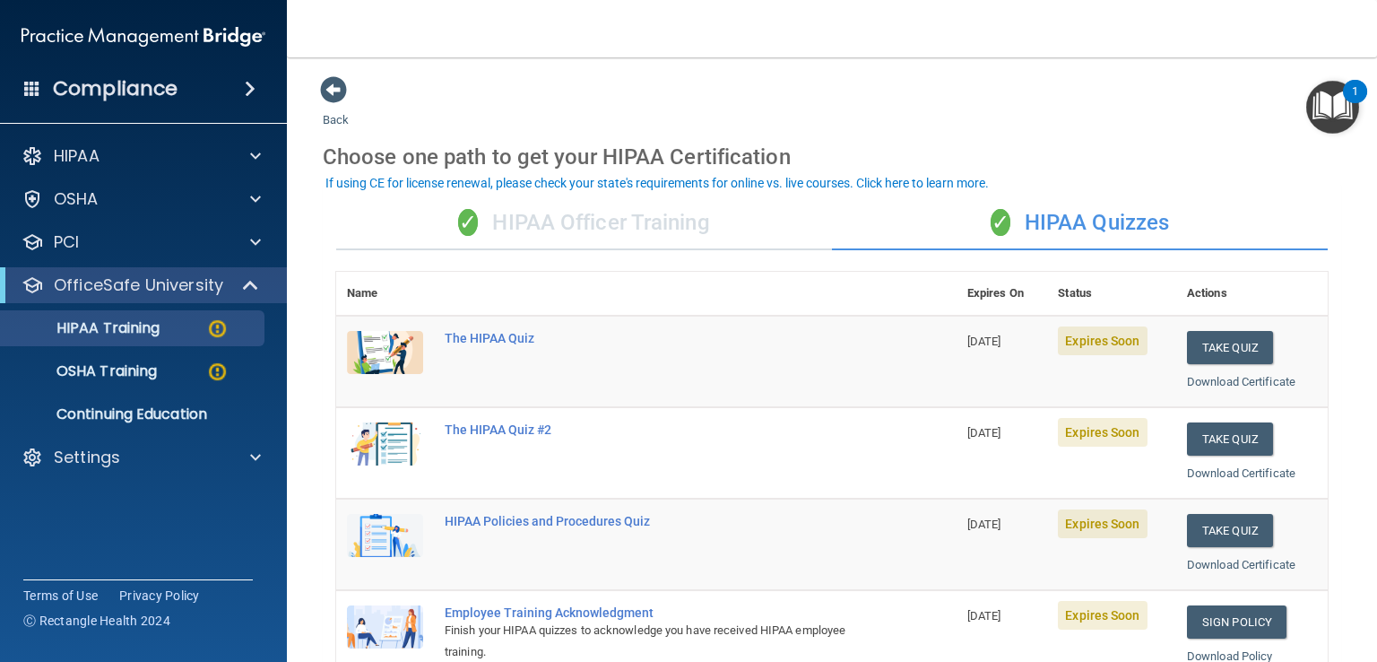
click at [632, 222] on div "✓ HIPAA Officer Training" at bounding box center [584, 223] width 496 height 54
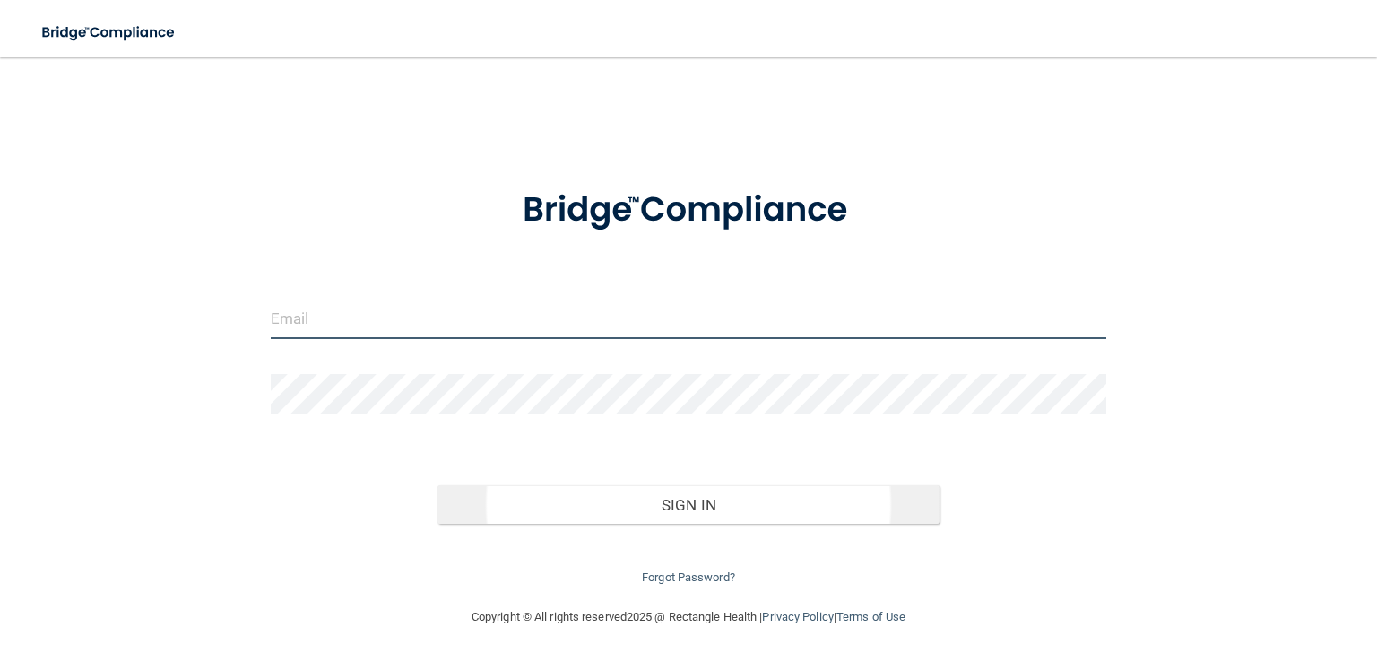
type input "[EMAIL_ADDRESS][DOMAIN_NAME]"
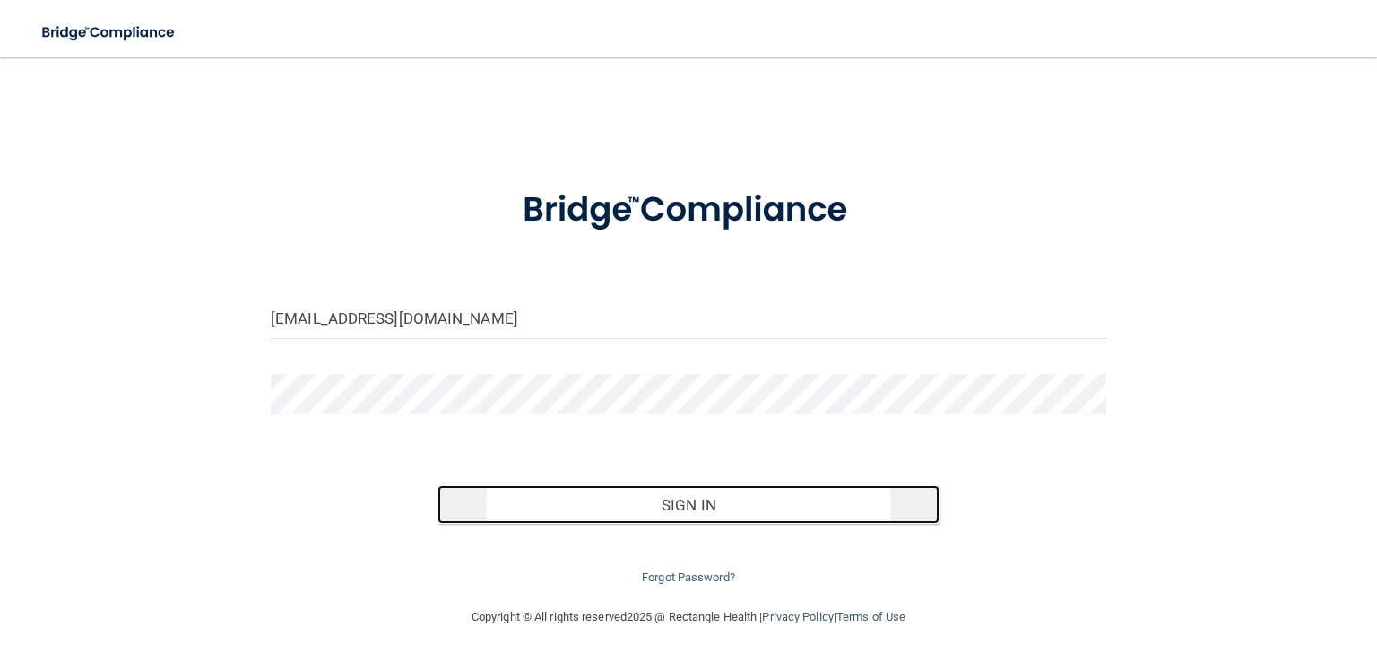
click at [684, 510] on button "Sign In" at bounding box center [688, 504] width 501 height 39
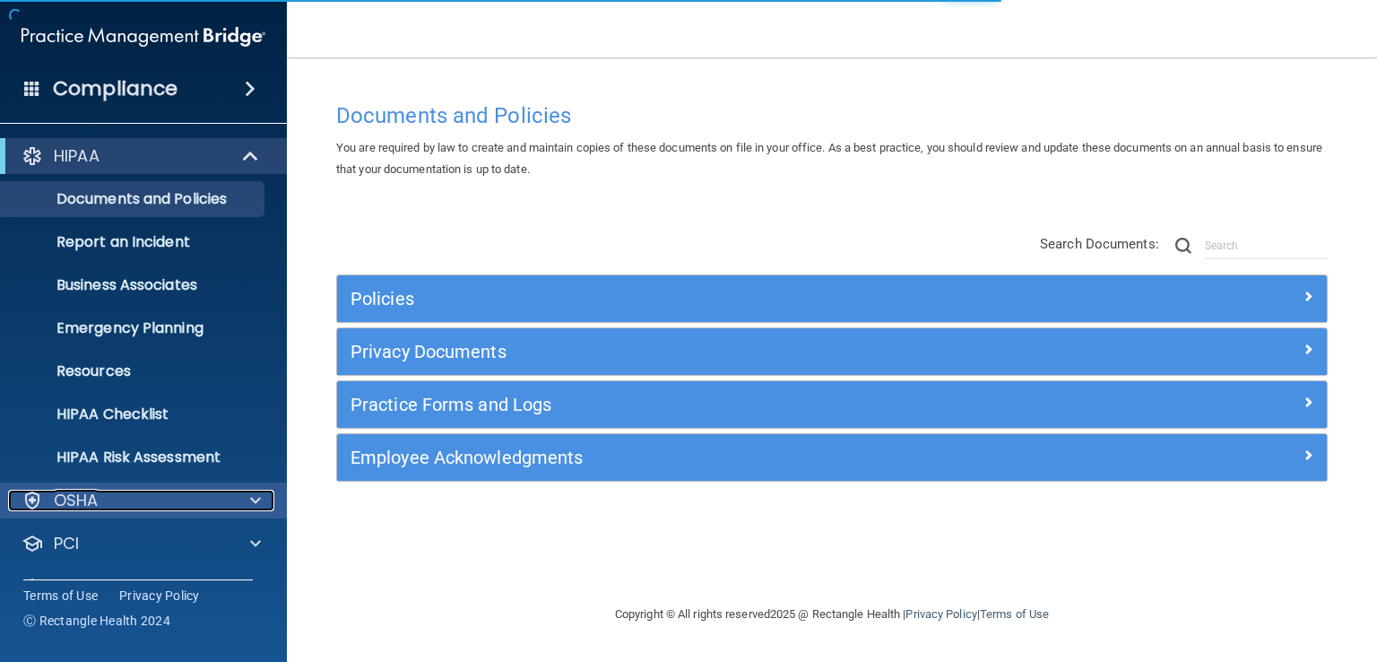
click at [258, 498] on span at bounding box center [255, 501] width 11 height 22
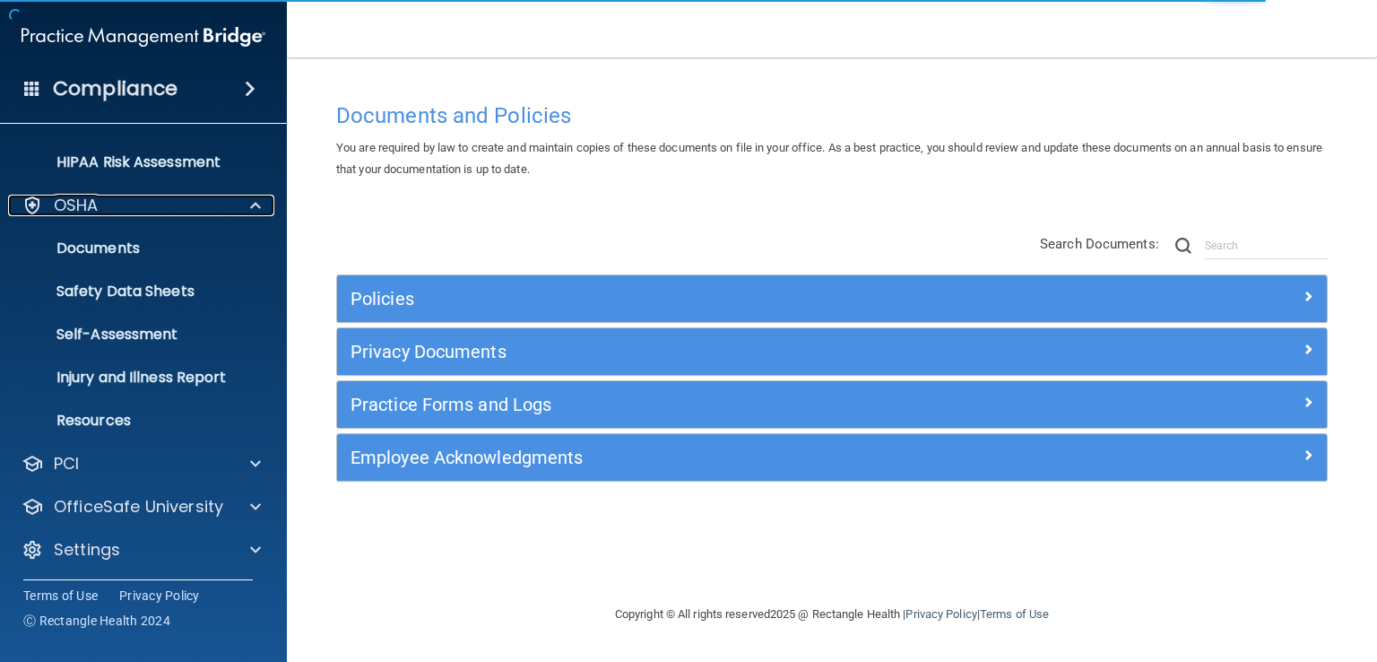
scroll to position [298, 0]
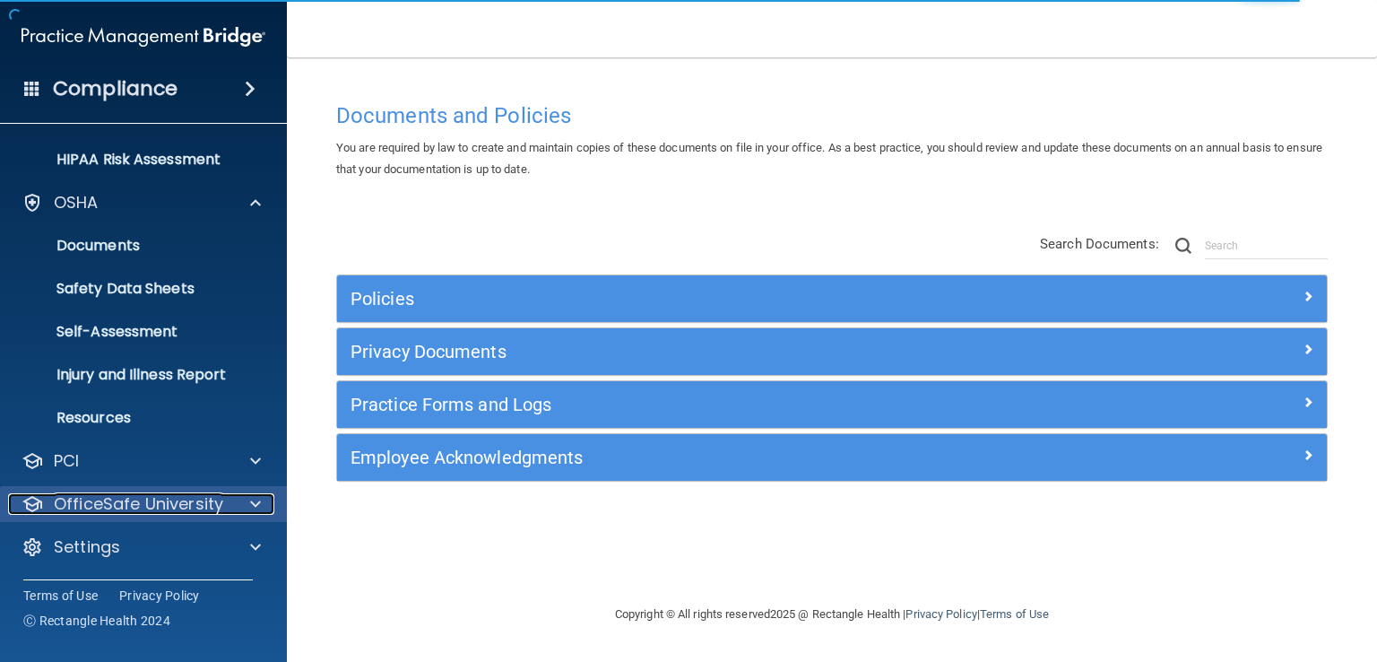
click at [255, 503] on span at bounding box center [255, 504] width 11 height 22
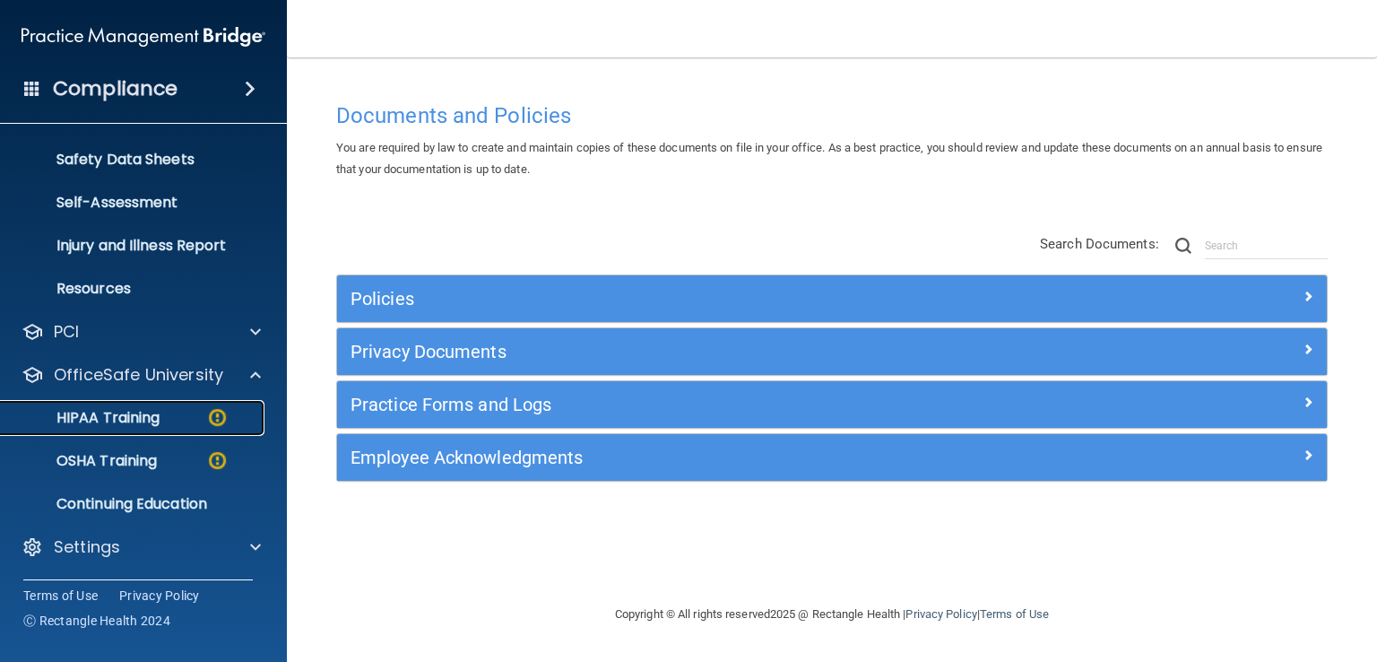
click at [218, 414] on img at bounding box center [217, 417] width 22 height 22
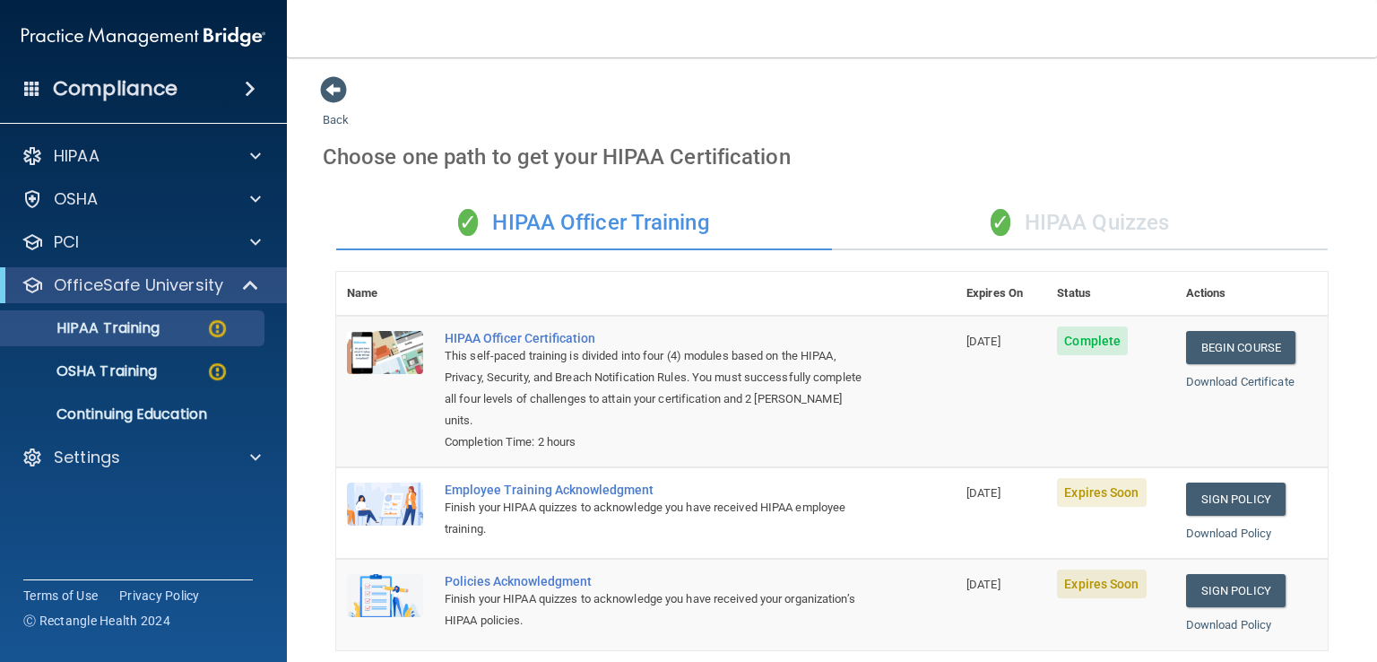
click at [1093, 226] on div "✓ HIPAA Quizzes" at bounding box center [1080, 223] width 496 height 54
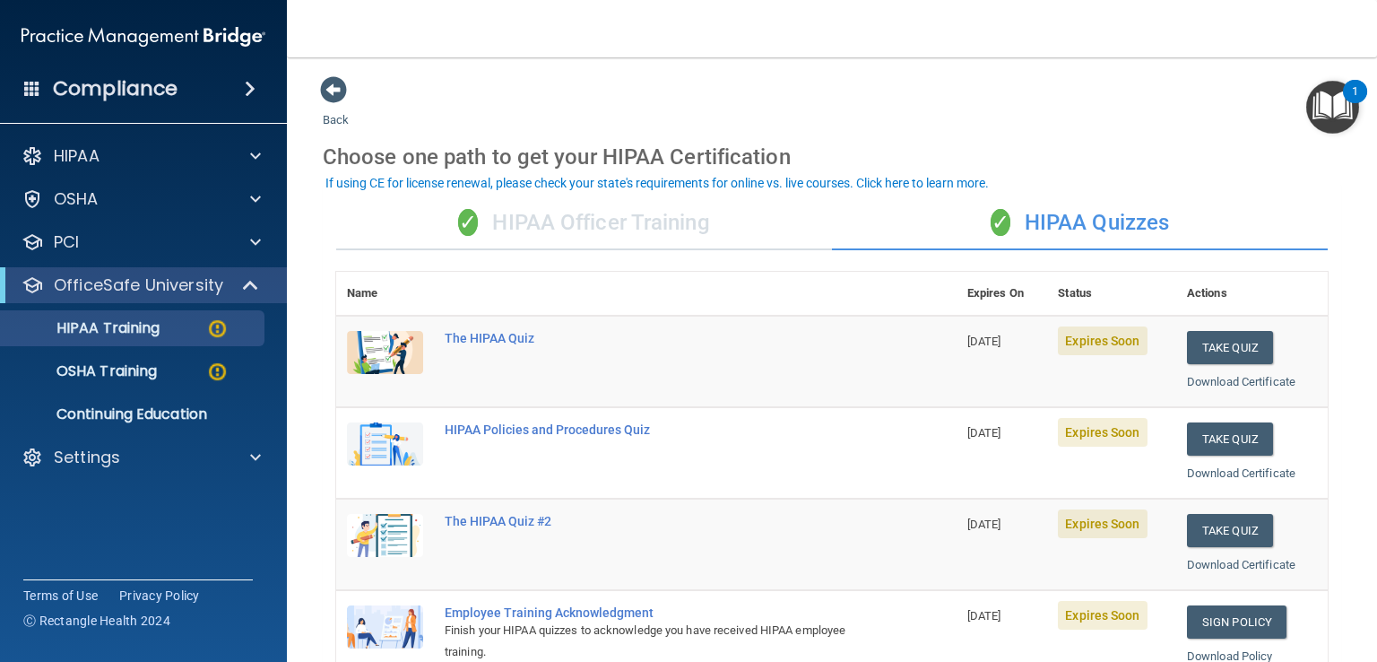
click at [686, 220] on div "✓ HIPAA Officer Training" at bounding box center [584, 223] width 496 height 54
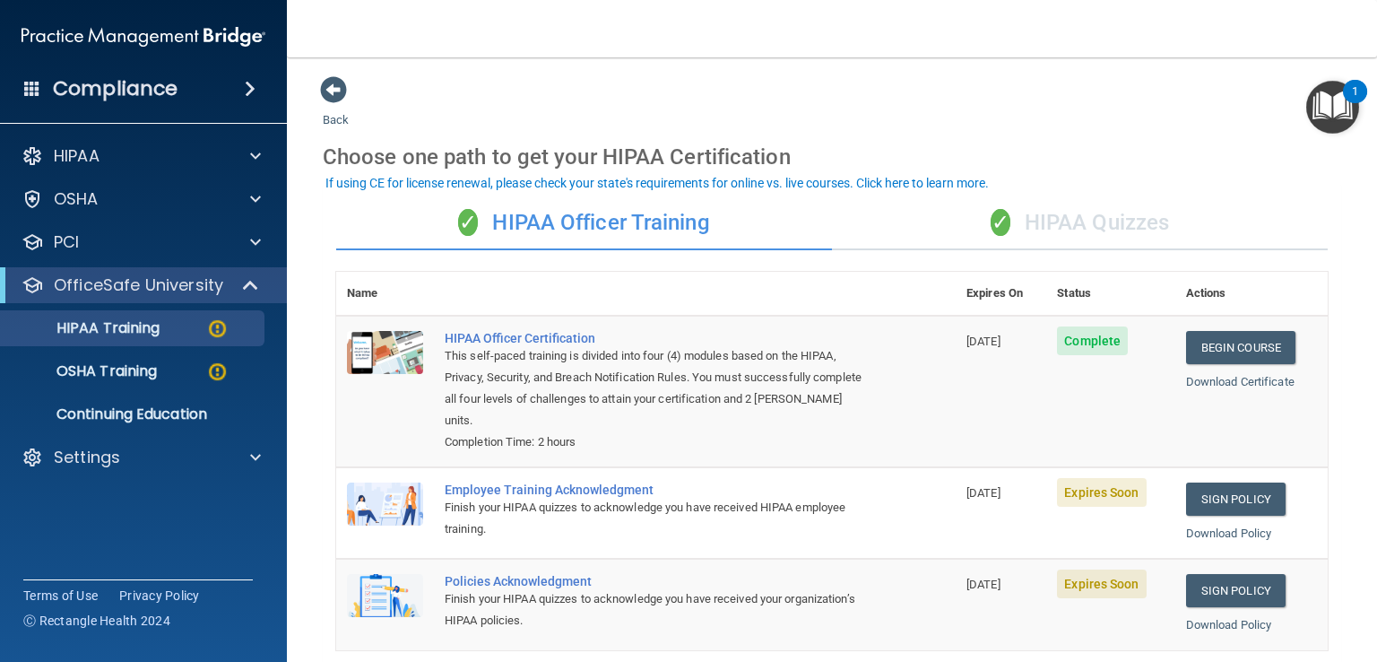
click at [1127, 218] on div "✓ HIPAA Quizzes" at bounding box center [1080, 223] width 496 height 54
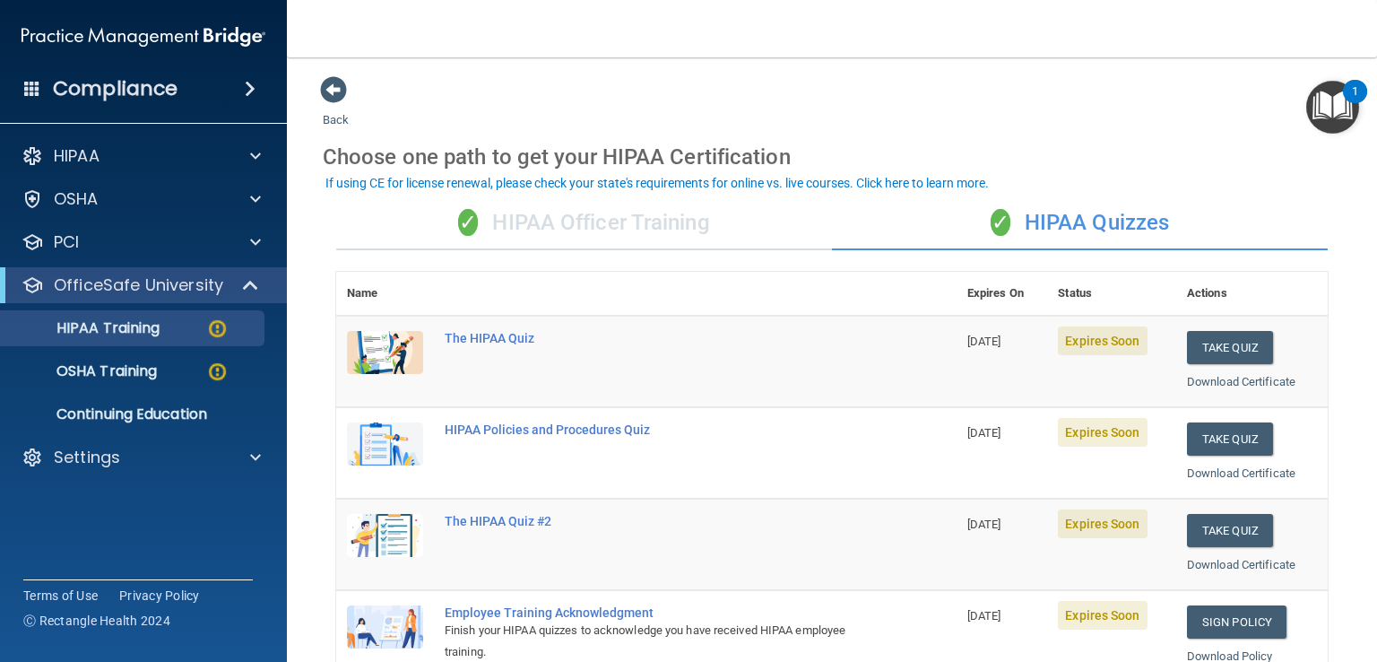
click at [577, 218] on div "✓ HIPAA Officer Training" at bounding box center [584, 223] width 496 height 54
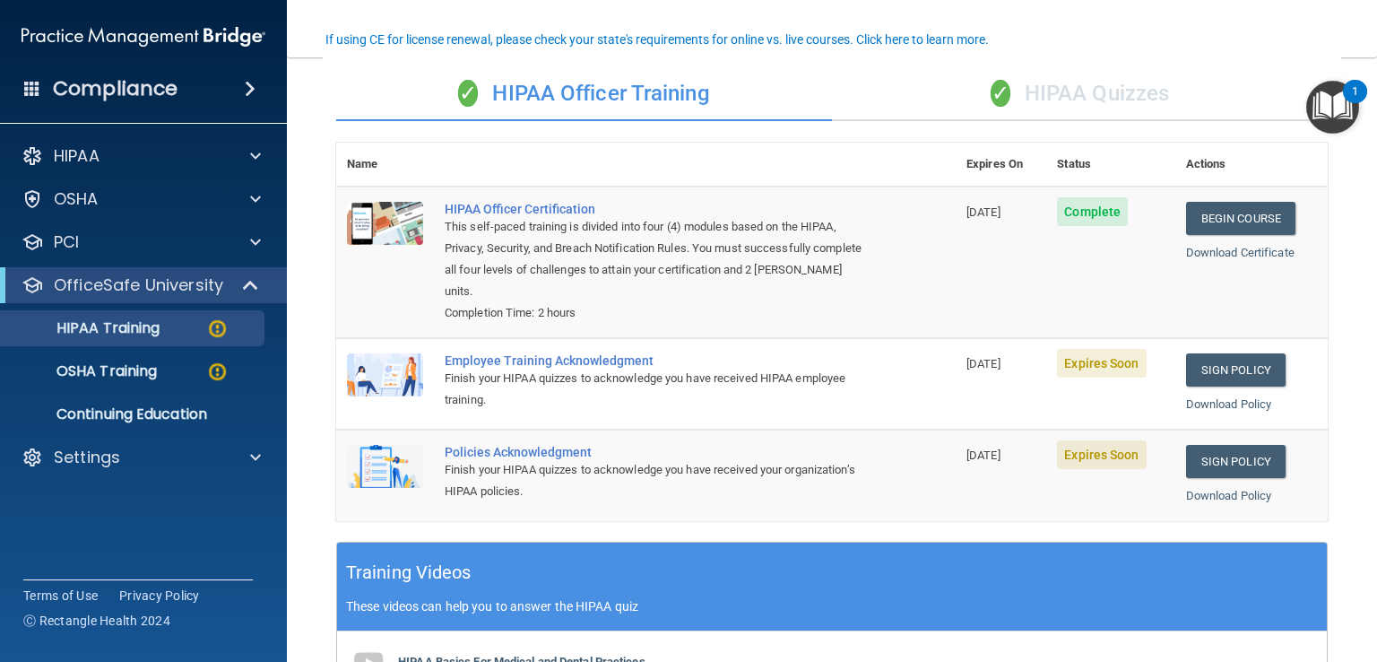
scroll to position [90, 0]
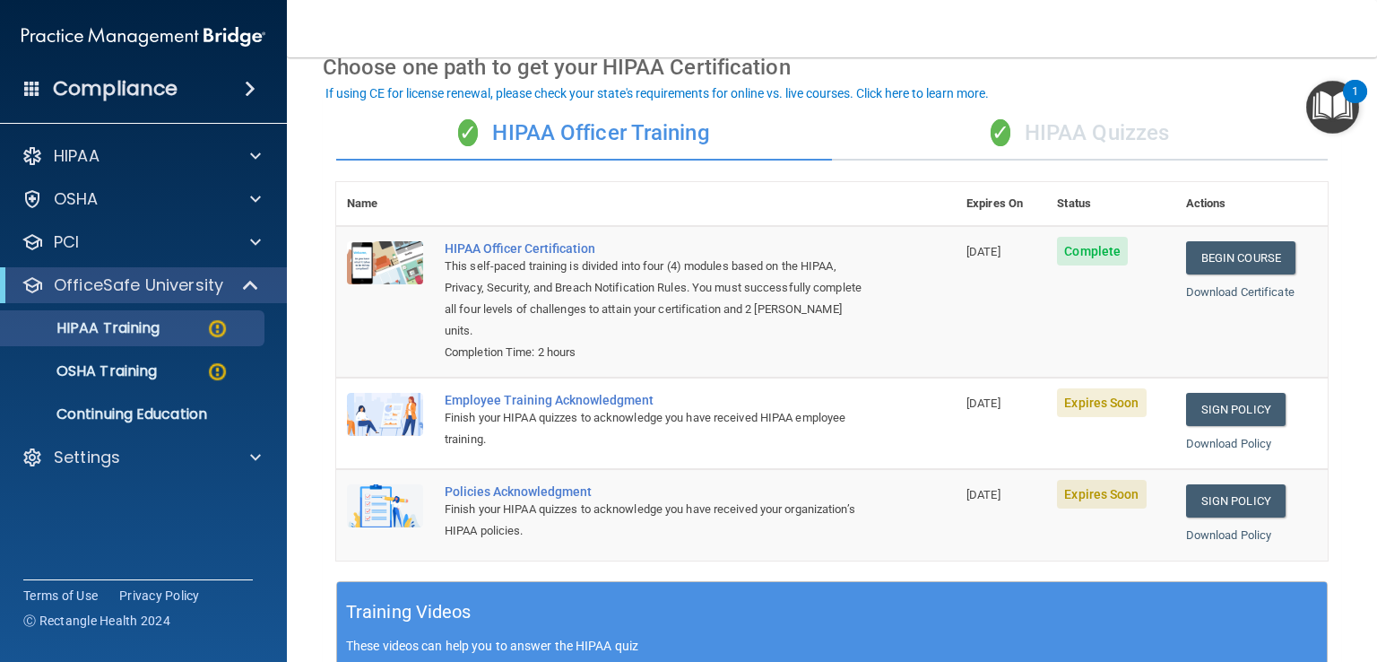
click at [1111, 135] on div "✓ HIPAA Quizzes" at bounding box center [1080, 134] width 496 height 54
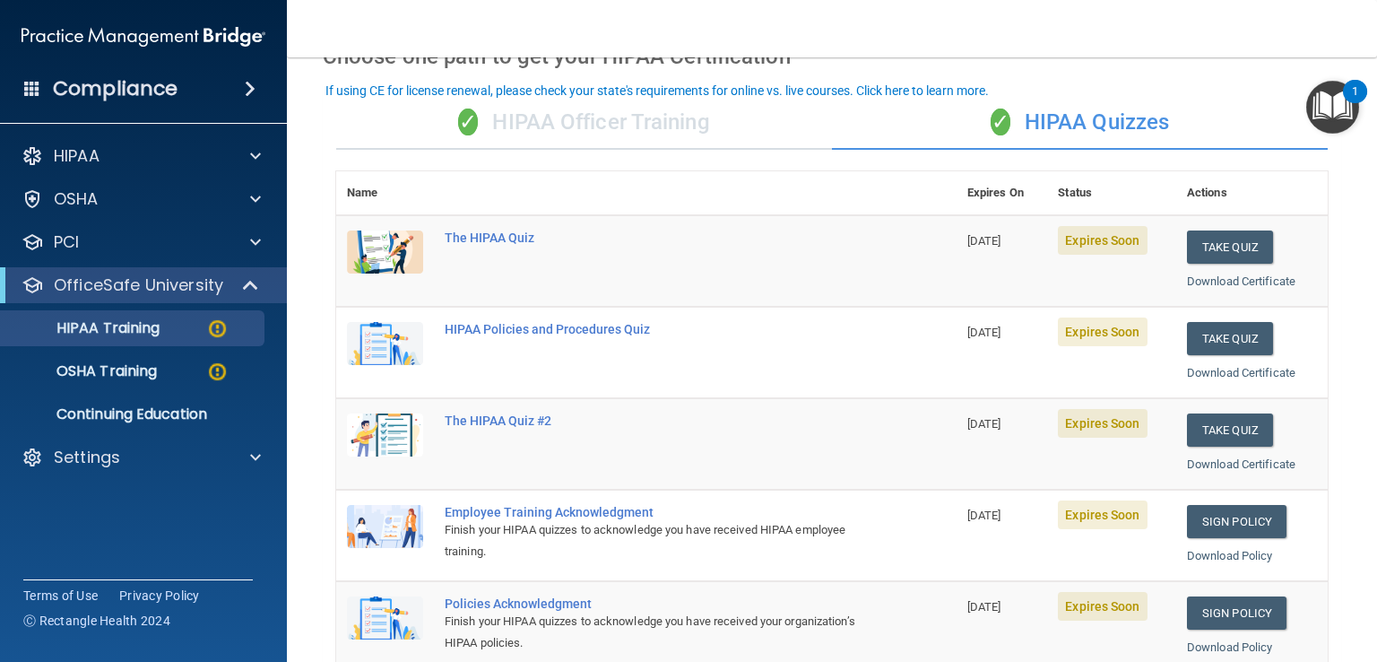
scroll to position [44, 0]
